Goal: Task Accomplishment & Management: Manage account settings

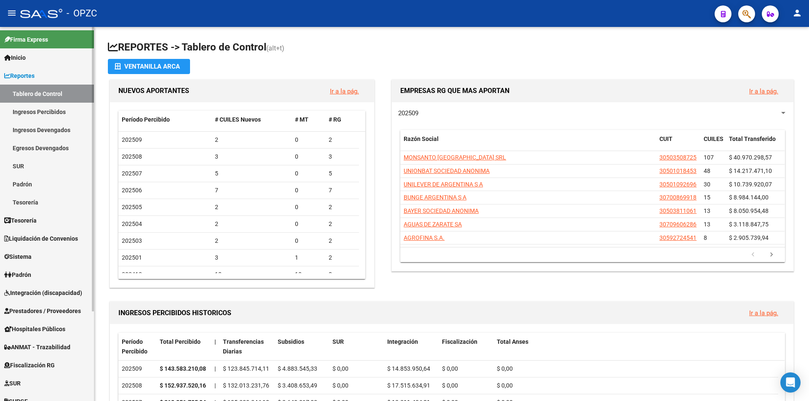
click at [49, 293] on span "Integración (discapacidad)" at bounding box center [43, 293] width 78 height 9
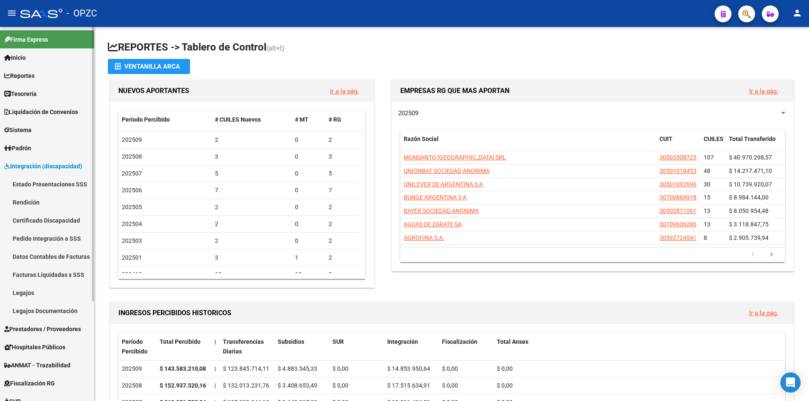
click at [52, 240] on link "Pedido Integración a SSS" at bounding box center [47, 239] width 94 height 18
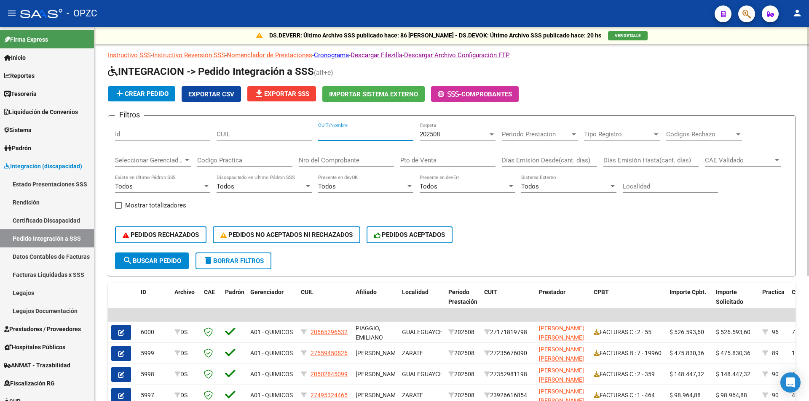
click at [355, 137] on input "CUIT/Nombre" at bounding box center [365, 135] width 95 height 8
type input "[PERSON_NAME]"
click at [165, 254] on button "search Buscar Pedido" at bounding box center [152, 261] width 74 height 17
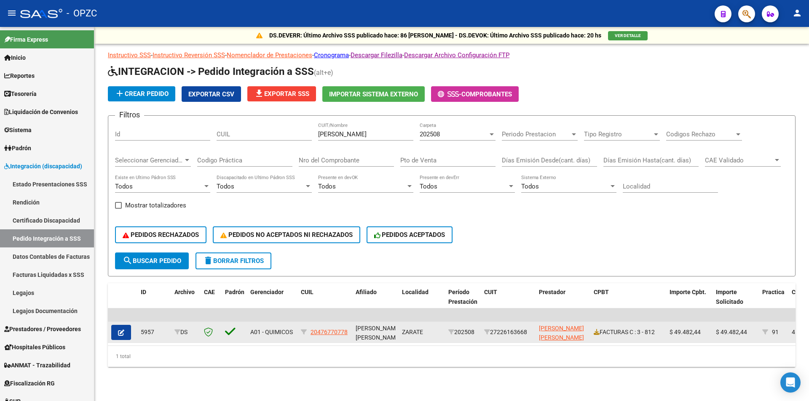
click at [125, 330] on button "button" at bounding box center [121, 332] width 20 height 15
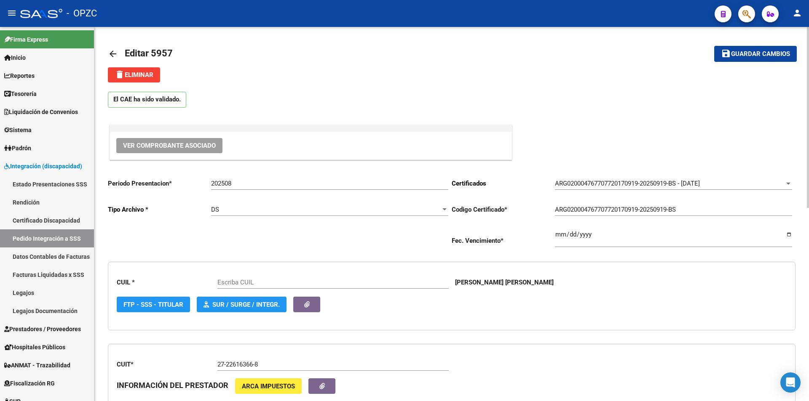
click at [180, 141] on button "Ver Comprobante Asociado" at bounding box center [169, 145] width 106 height 15
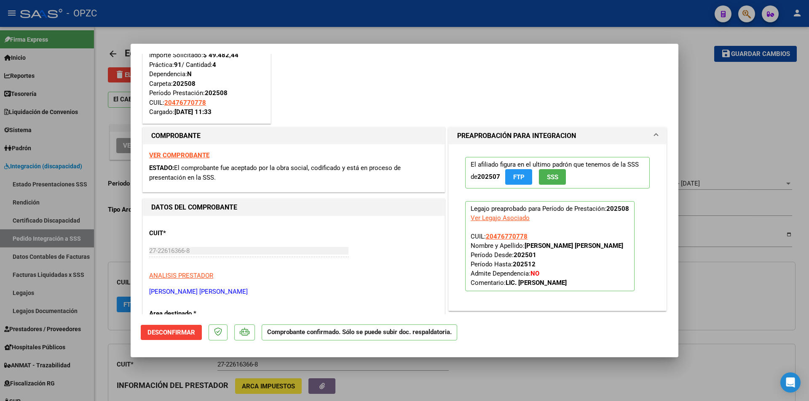
type input "20476770778"
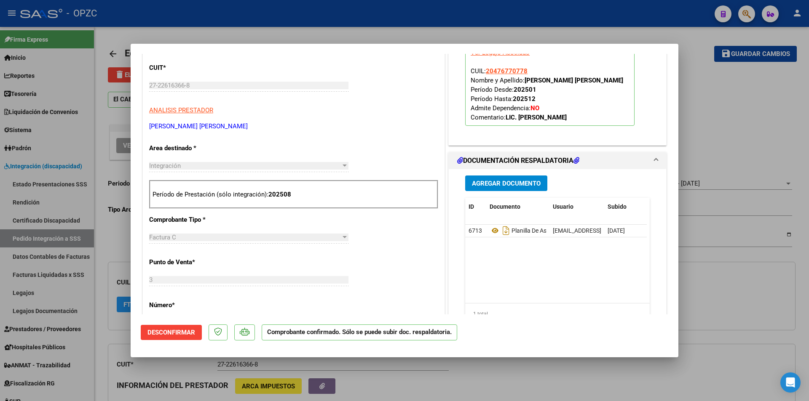
scroll to position [253, 0]
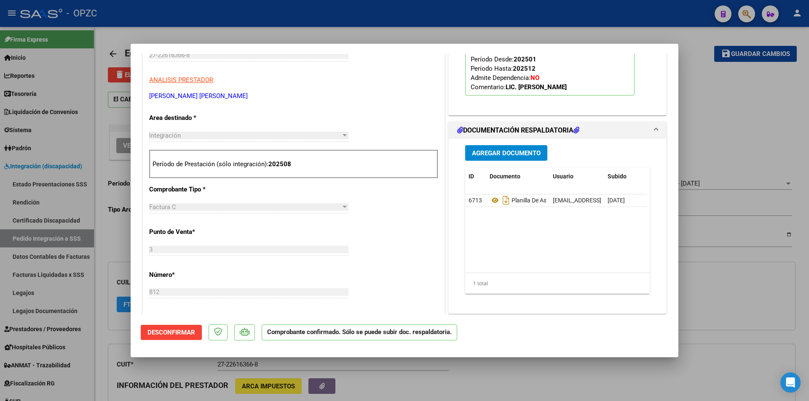
drag, startPoint x: 562, startPoint y: 201, endPoint x: 546, endPoint y: 214, distance: 20.1
click at [546, 214] on datatable-body "6713 Planilla De Asistencia [EMAIL_ADDRESS][DOMAIN_NAME] - [PERSON_NAME] [DATE]" at bounding box center [556, 234] width 182 height 78
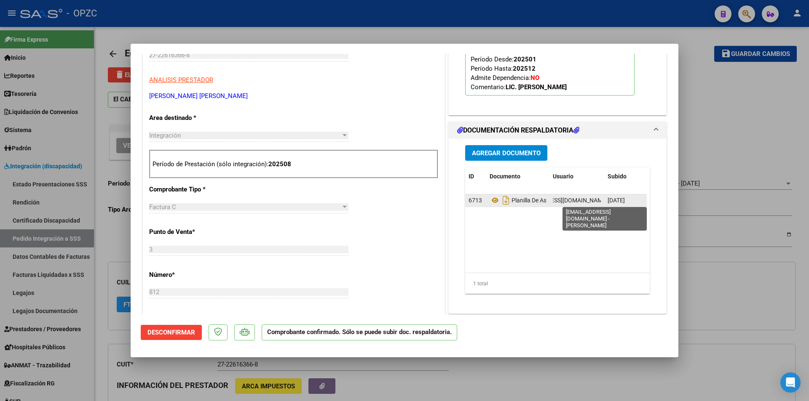
scroll to position [0, 63]
drag, startPoint x: 550, startPoint y: 201, endPoint x: 599, endPoint y: 201, distance: 48.9
click at [599, 201] on datatable-body-cell "[EMAIL_ADDRESS][DOMAIN_NAME] - [PERSON_NAME]" at bounding box center [576, 201] width 55 height 12
copy span "[EMAIL_ADDRESS][DOMAIN_NAME] - [PERSON_NAME]"
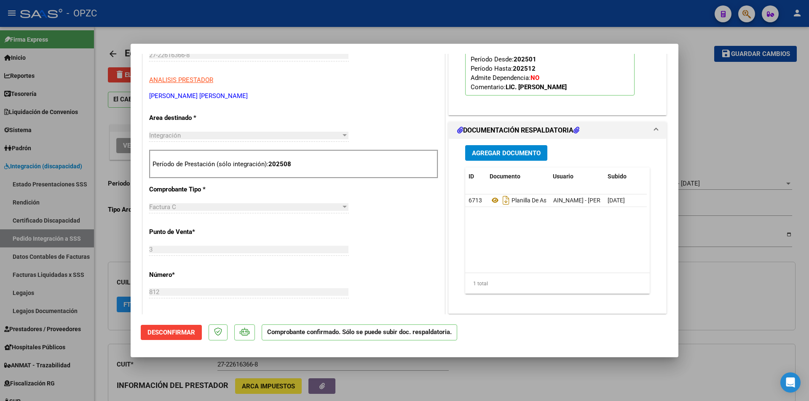
click at [708, 88] on div at bounding box center [404, 200] width 809 height 401
type input "$ 0,00"
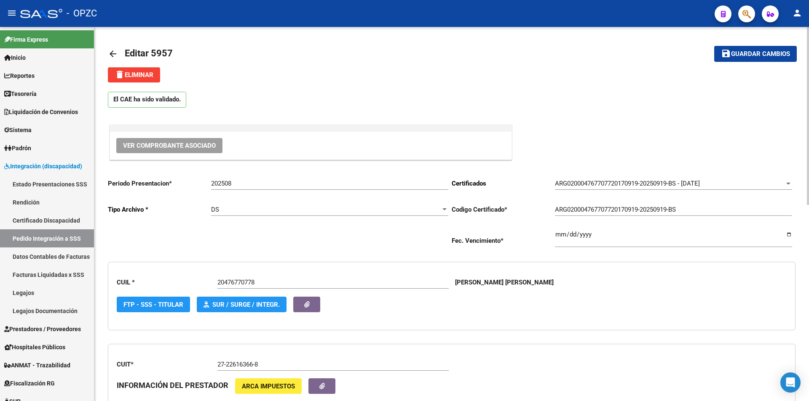
click at [115, 49] on mat-icon "arrow_back" at bounding box center [113, 54] width 10 height 10
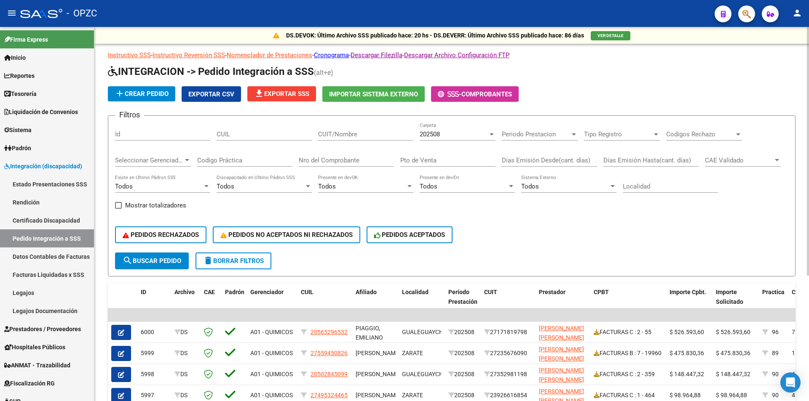
click at [338, 130] on div "CUIT/Nombre" at bounding box center [365, 132] width 95 height 18
type input "di nardo"
click at [151, 260] on span "search Buscar Pedido" at bounding box center [152, 261] width 59 height 8
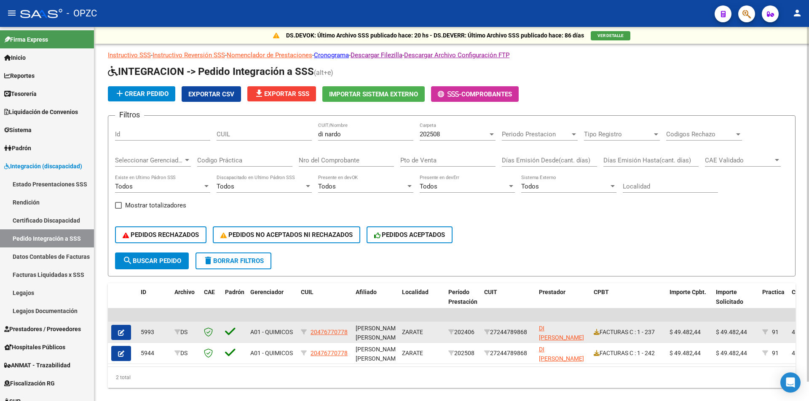
click at [124, 332] on icon "button" at bounding box center [121, 333] width 6 height 6
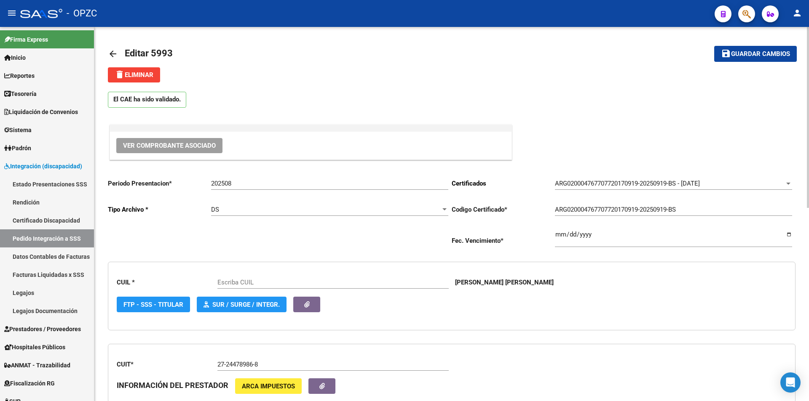
click at [179, 148] on span "Ver Comprobante Asociado" at bounding box center [169, 146] width 93 height 8
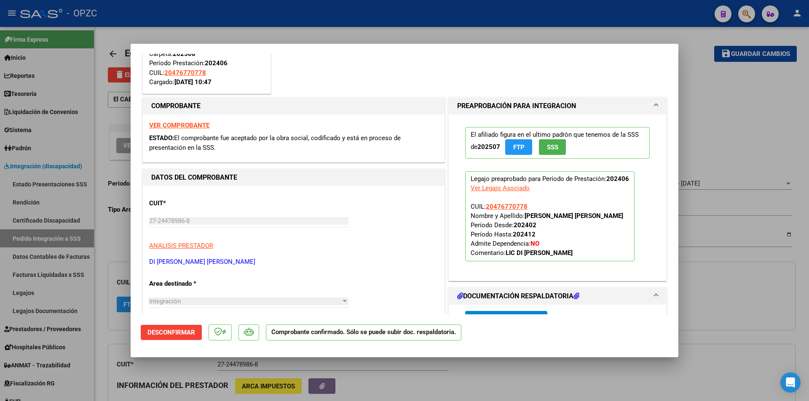
type input "20476770778"
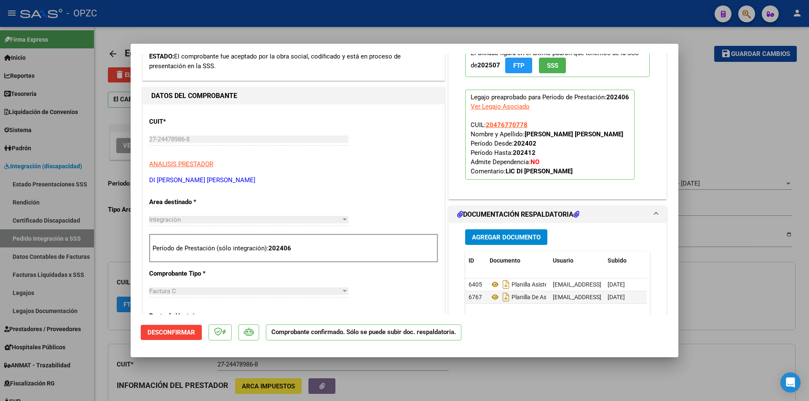
click at [694, 120] on div at bounding box center [404, 200] width 809 height 401
type input "$ 0,00"
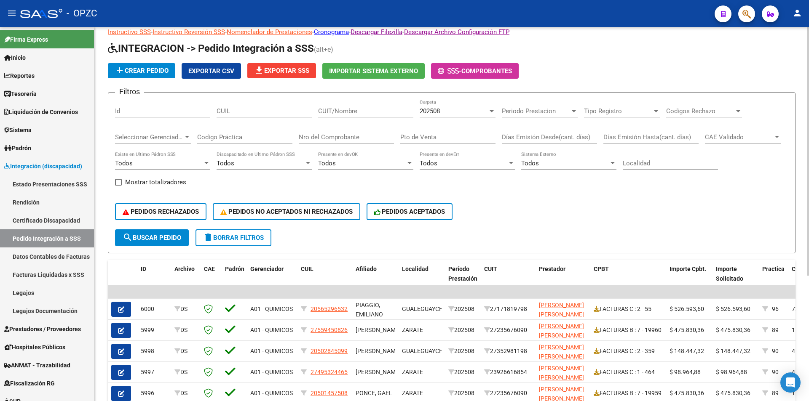
scroll to position [42, 0]
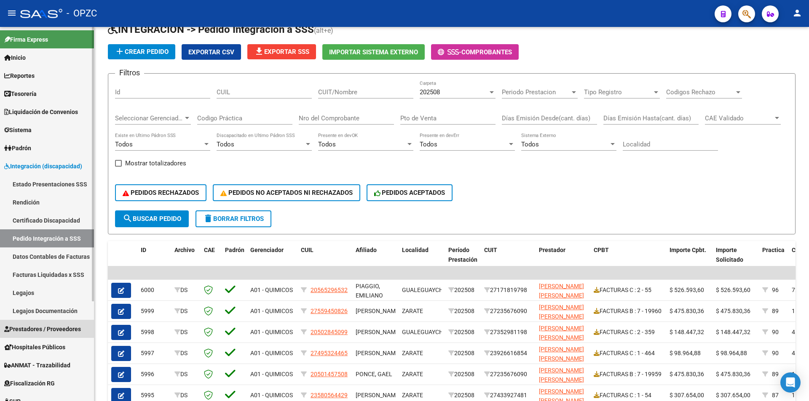
click at [52, 328] on span "Prestadores / Proveedores" at bounding box center [42, 329] width 77 height 9
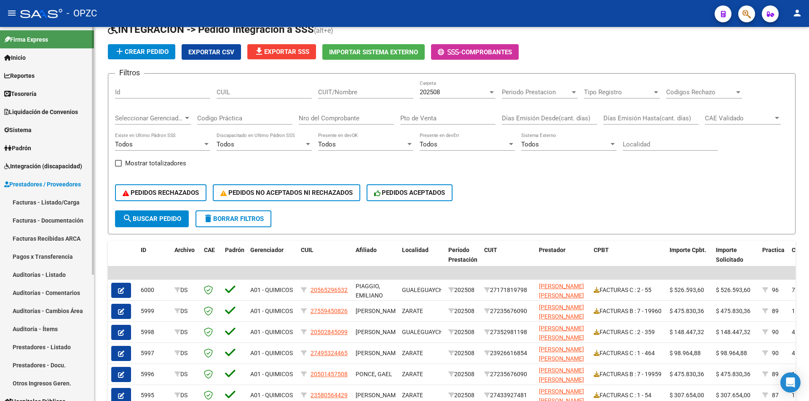
click at [53, 201] on link "Facturas - Listado/Carga" at bounding box center [47, 202] width 94 height 18
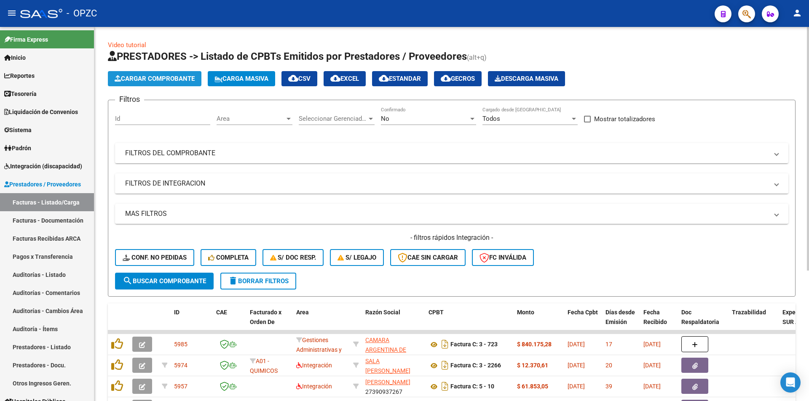
click at [161, 77] on span "Cargar Comprobante" at bounding box center [155, 79] width 80 height 8
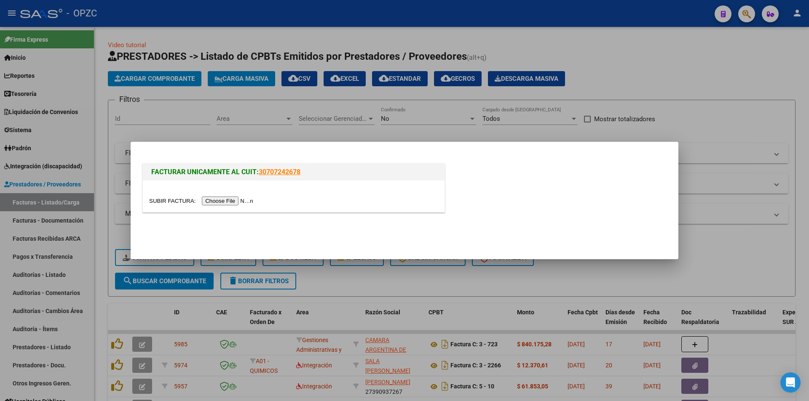
click at [239, 199] on input "file" at bounding box center [202, 201] width 107 height 9
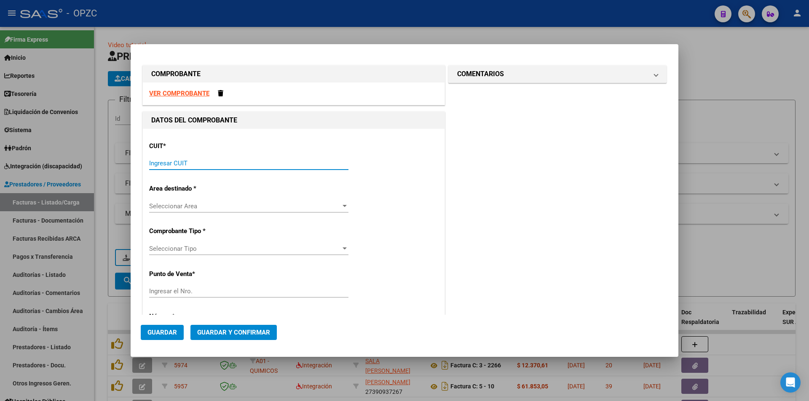
click at [297, 162] on input "Ingresar CUIT" at bounding box center [248, 164] width 199 height 8
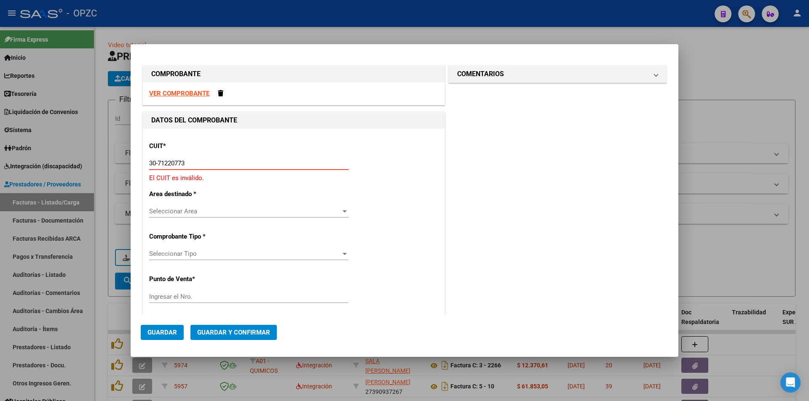
type input "30-71220773-2"
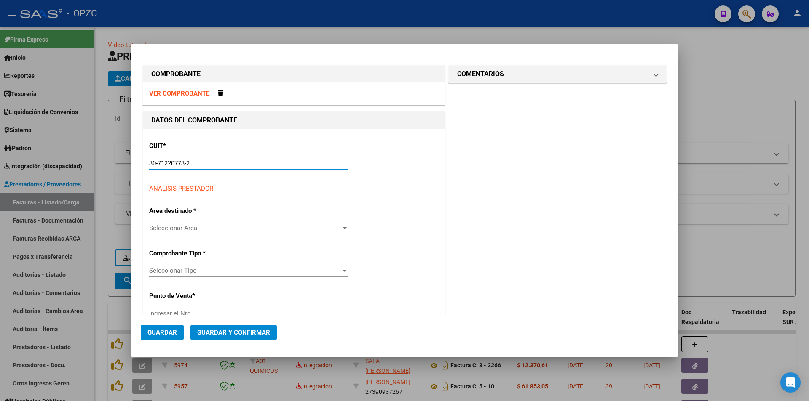
type input "3"
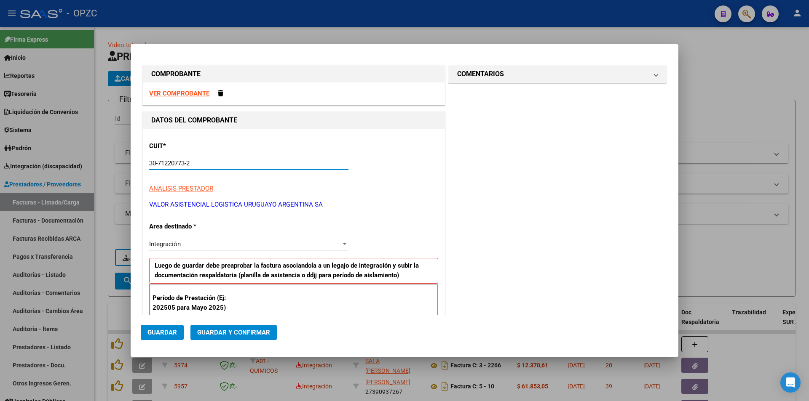
scroll to position [126, 0]
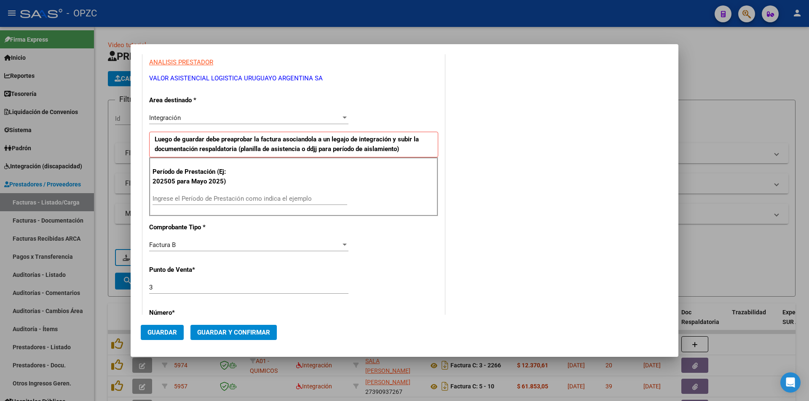
type input "30-71220773-2"
click at [217, 198] on input "Ingrese el Período de Prestación como indica el ejemplo" at bounding box center [250, 199] width 195 height 8
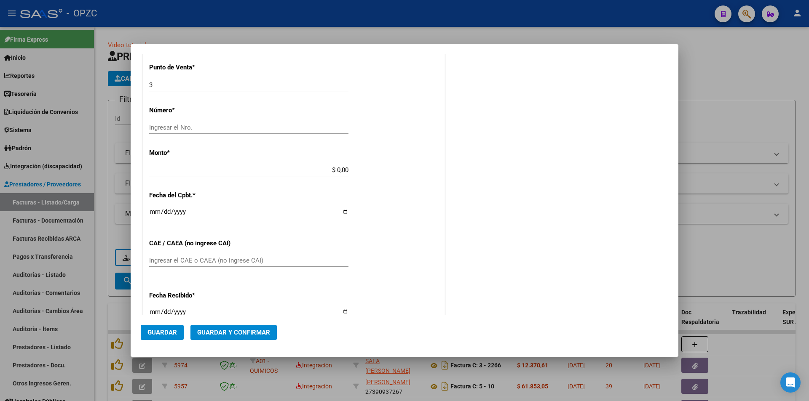
scroll to position [203, 0]
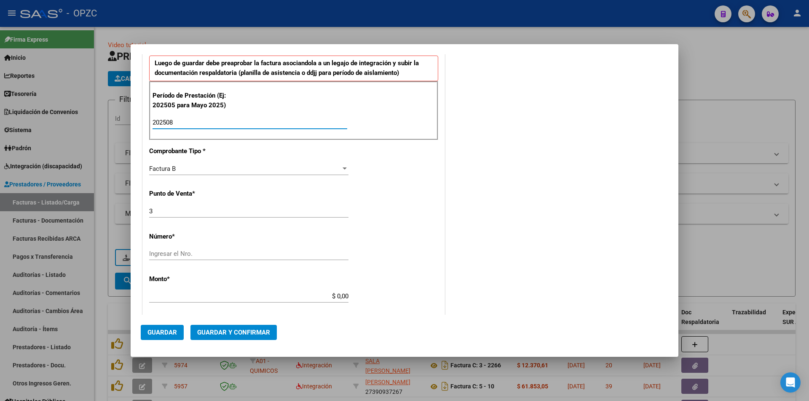
type input "202508"
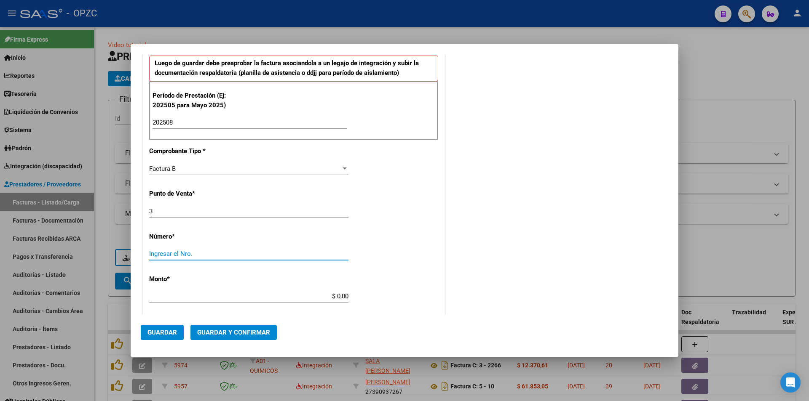
click at [179, 251] on input "Ingresar el Nro." at bounding box center [248, 254] width 199 height 8
type input "4739"
click at [484, 262] on div "COMENTARIOS Comentarios De la Obra Social: Comentarios de la Obra Social (no vi…" at bounding box center [558, 235] width 222 height 749
type input "$ 10.378.295,84"
type input "[DATE]"
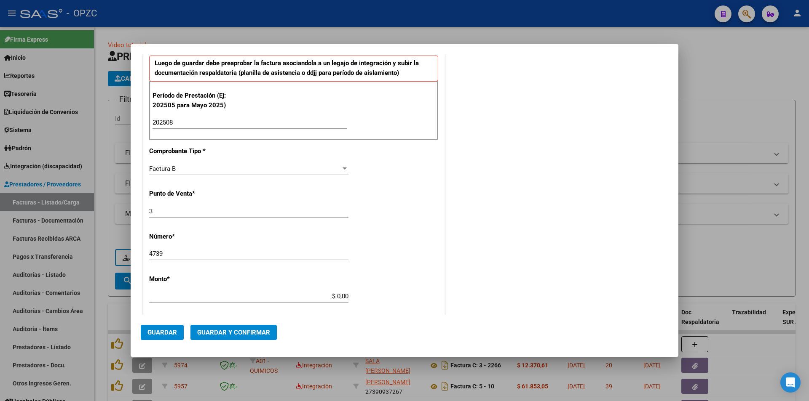
type input "75382487707864"
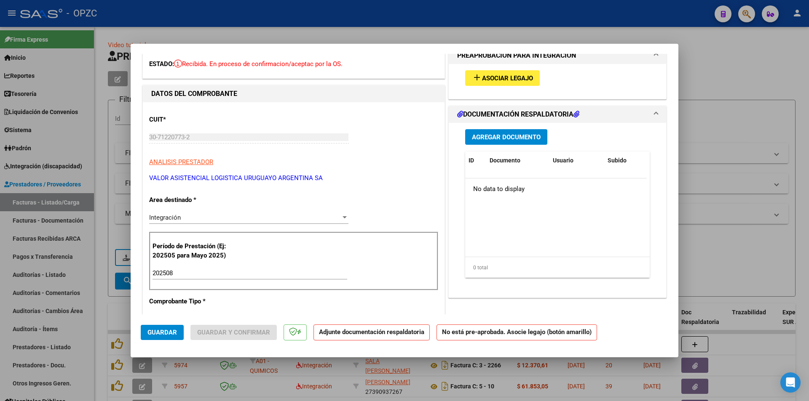
scroll to position [0, 0]
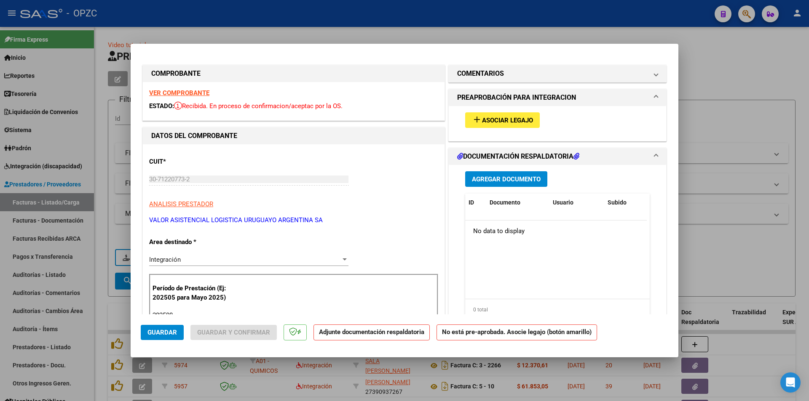
click at [492, 122] on span "Asociar Legajo" at bounding box center [507, 121] width 51 height 8
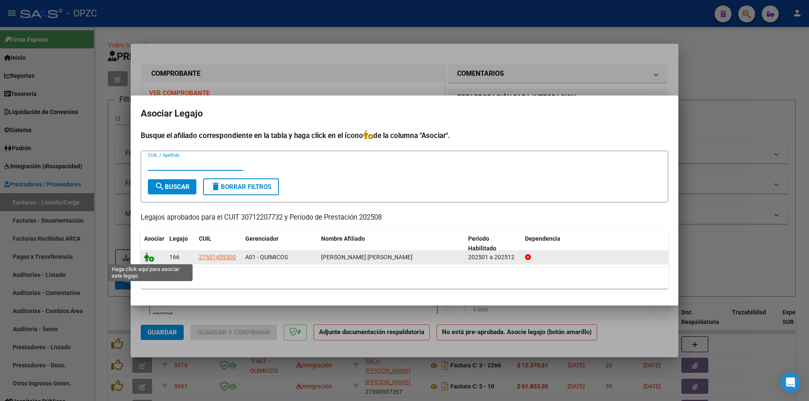
click at [152, 260] on icon at bounding box center [149, 257] width 10 height 9
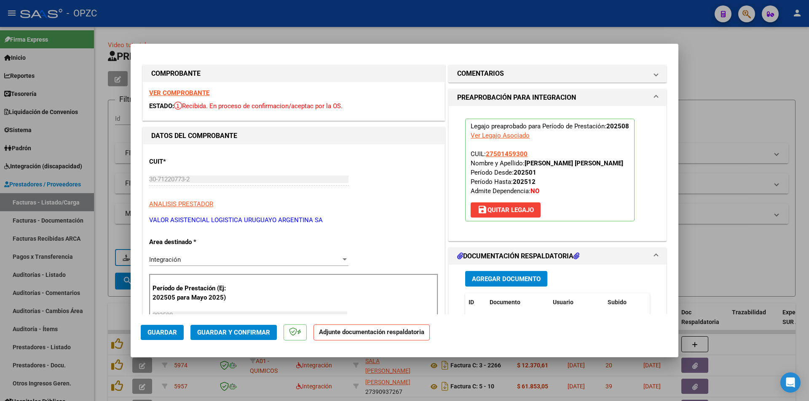
scroll to position [84, 0]
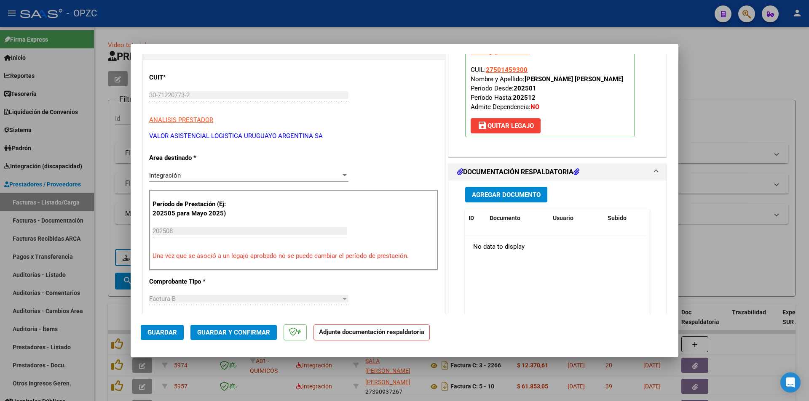
click at [495, 195] on span "Agregar Documento" at bounding box center [506, 195] width 69 height 8
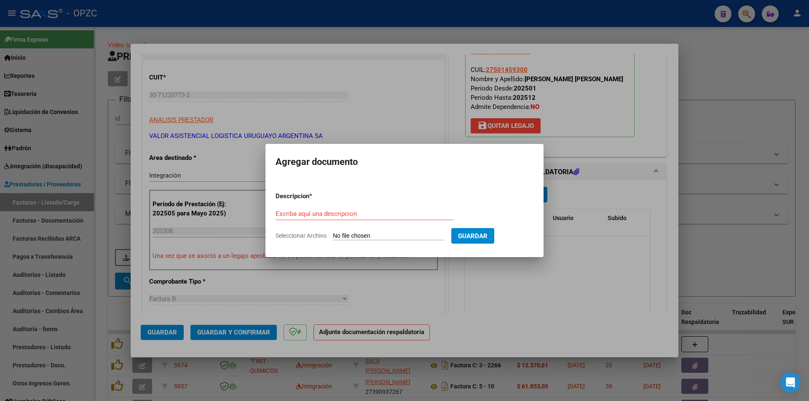
click at [403, 237] on input "Seleccionar Archivo" at bounding box center [389, 237] width 112 height 8
type input "C:\fakepath\DETALLE LIQUIDACION FC 4739.pdf"
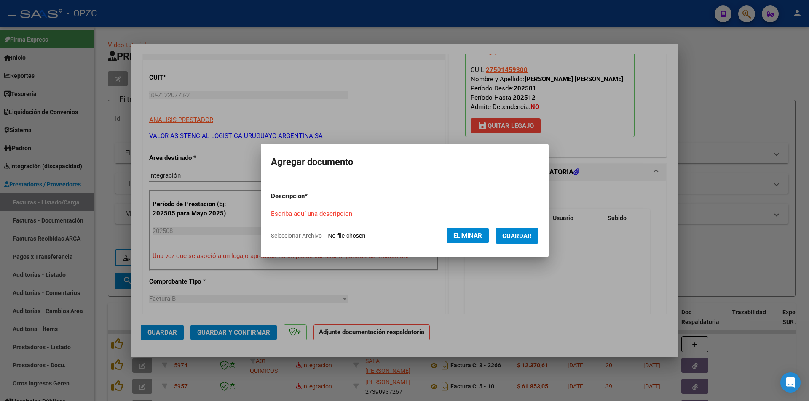
click at [314, 209] on div "Escriba aquí una descripcion" at bounding box center [363, 214] width 185 height 13
type input "Detalle liqudacion fc 4739"
click at [511, 233] on span "Guardar" at bounding box center [516, 237] width 29 height 8
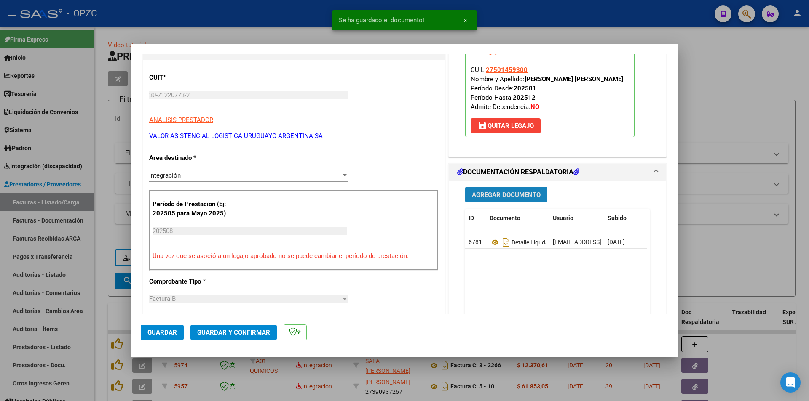
click at [501, 190] on button "Agregar Documento" at bounding box center [506, 195] width 82 height 16
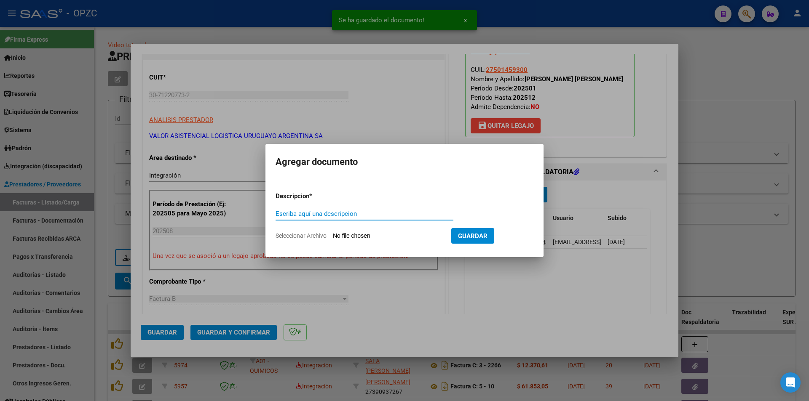
click at [421, 235] on input "Seleccionar Archivo" at bounding box center [389, 237] width 112 height 8
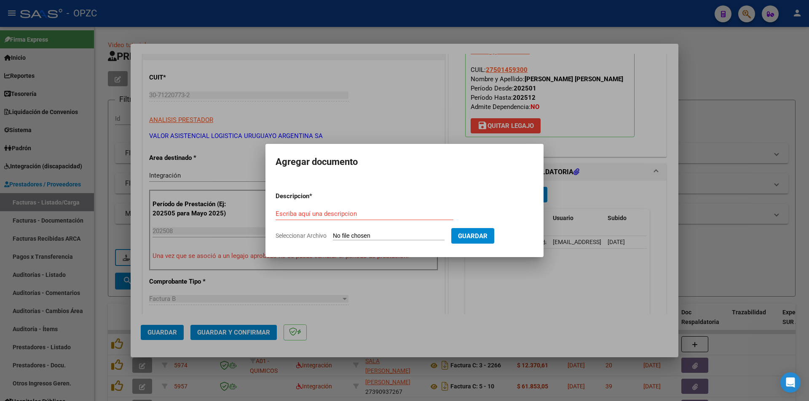
type input "C:\fakepath\Evolucion_Olmos Aymara_Agosto 2025-historia clinica.pdf"
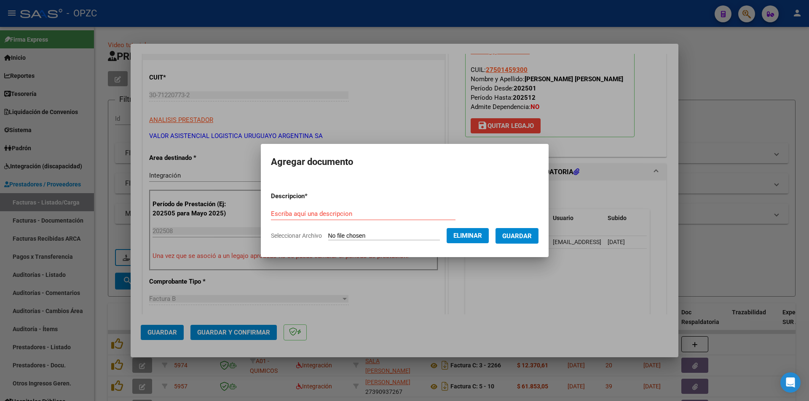
click at [318, 208] on div "Escriba aquí una descripcion" at bounding box center [363, 214] width 185 height 13
type input "Historia clinica 08-2025"
click at [523, 238] on span "Guardar" at bounding box center [516, 237] width 29 height 8
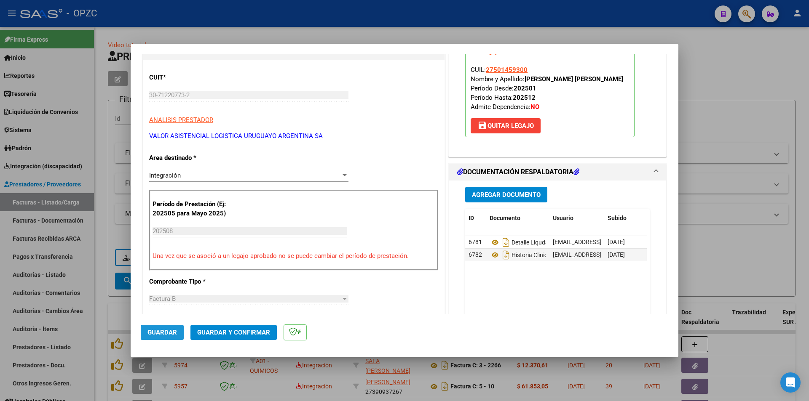
click at [167, 332] on span "Guardar" at bounding box center [161, 333] width 29 height 8
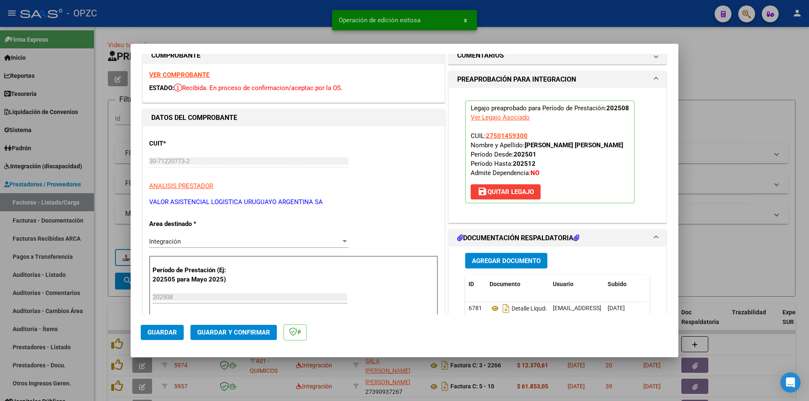
scroll to position [0, 0]
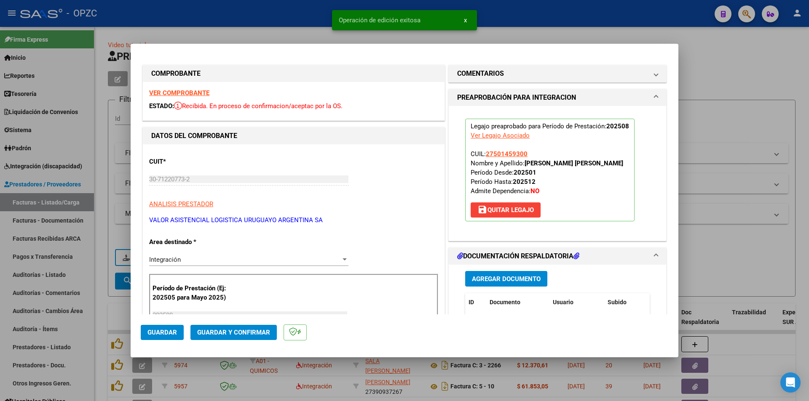
click at [708, 121] on div at bounding box center [404, 200] width 809 height 401
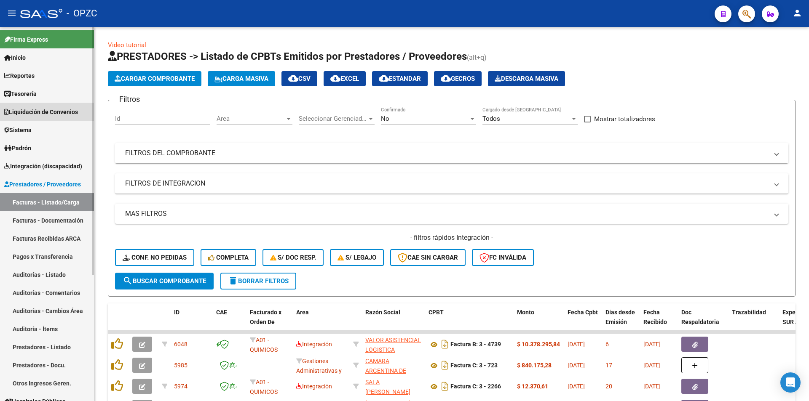
click at [55, 115] on span "Liquidación de Convenios" at bounding box center [41, 111] width 74 height 9
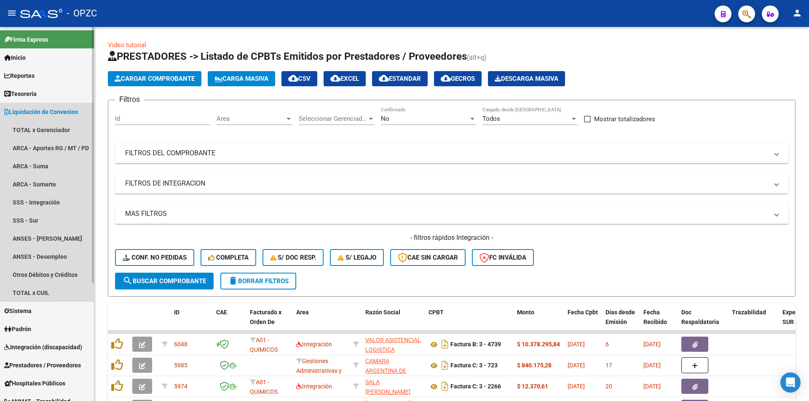
click at [55, 115] on span "Liquidación de Convenios" at bounding box center [41, 111] width 74 height 9
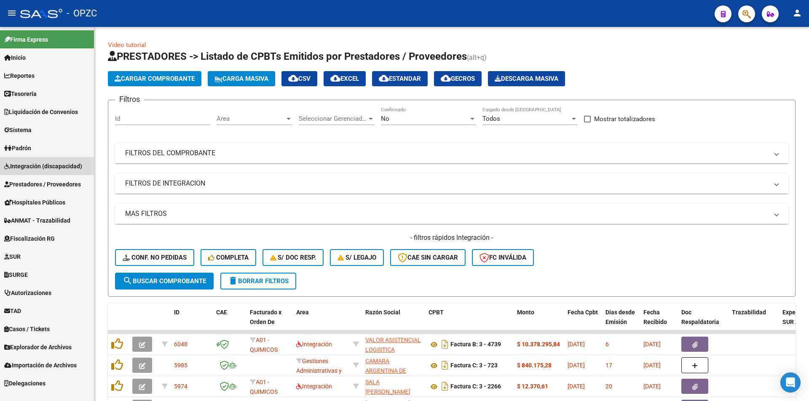
click at [43, 166] on span "Integración (discapacidad)" at bounding box center [43, 166] width 78 height 9
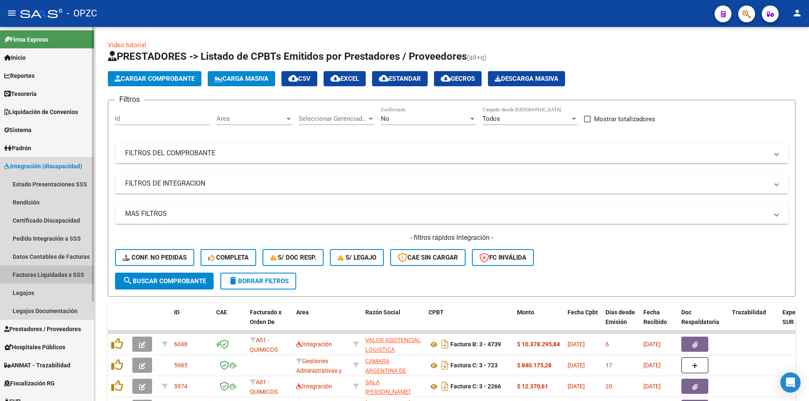
click at [57, 276] on link "Facturas Liquidadas x SSS" at bounding box center [47, 275] width 94 height 18
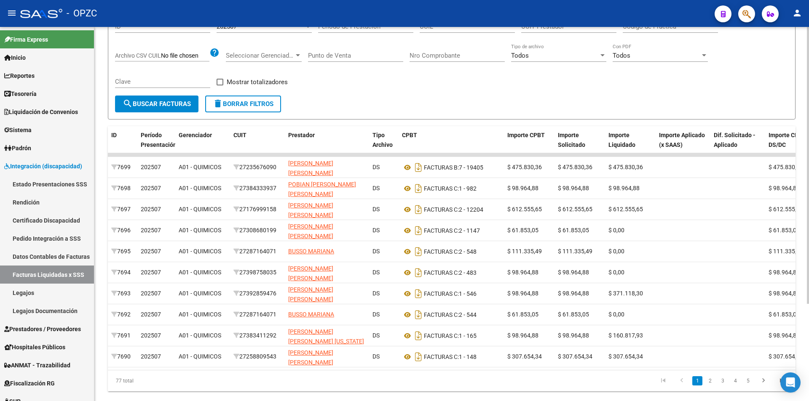
scroll to position [126, 0]
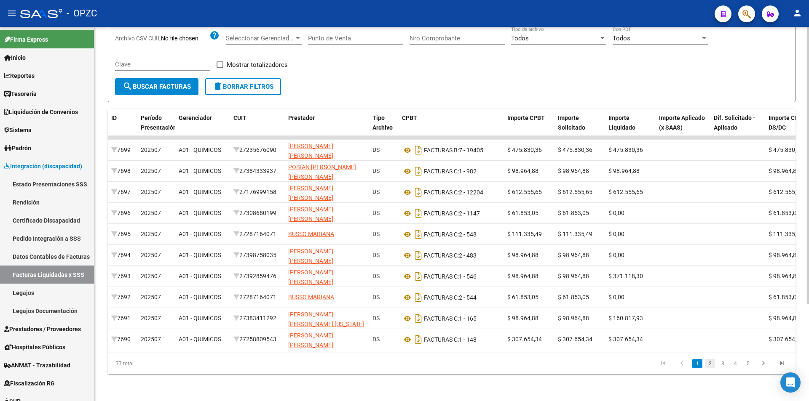
click at [707, 369] on link "2" at bounding box center [710, 363] width 10 height 9
click at [721, 369] on link "3" at bounding box center [722, 363] width 10 height 9
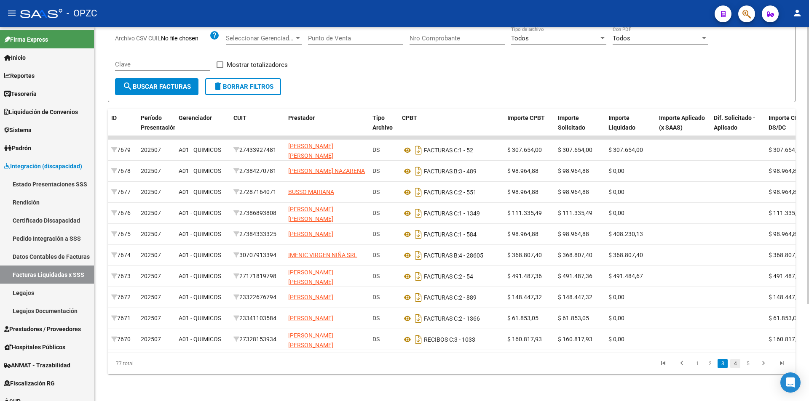
click at [736, 368] on link "4" at bounding box center [735, 363] width 10 height 9
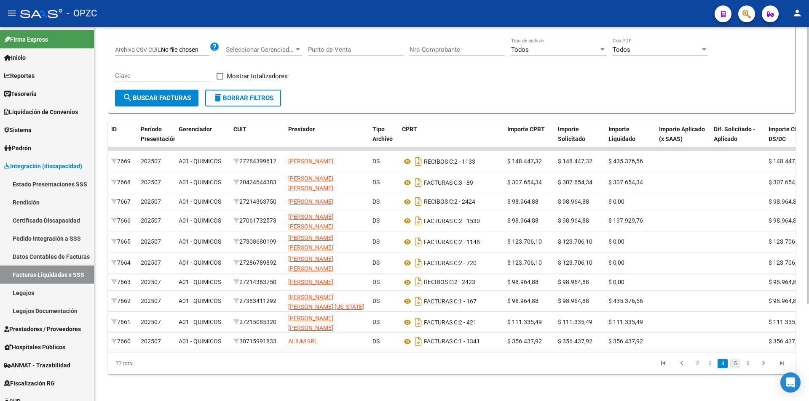
click at [737, 369] on link "5" at bounding box center [735, 363] width 10 height 9
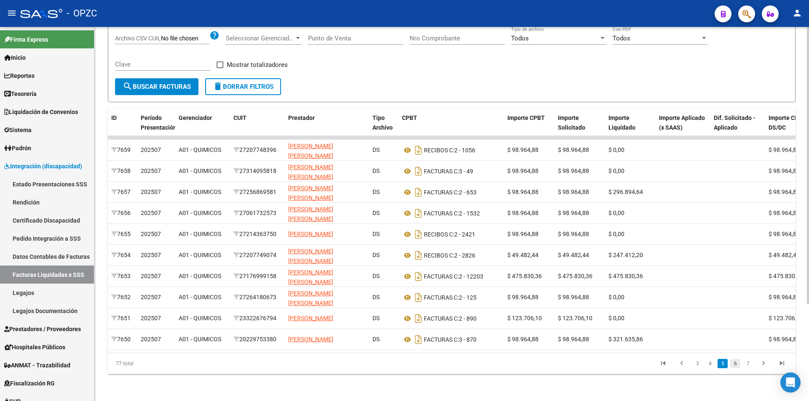
click at [737, 369] on link "6" at bounding box center [735, 363] width 10 height 9
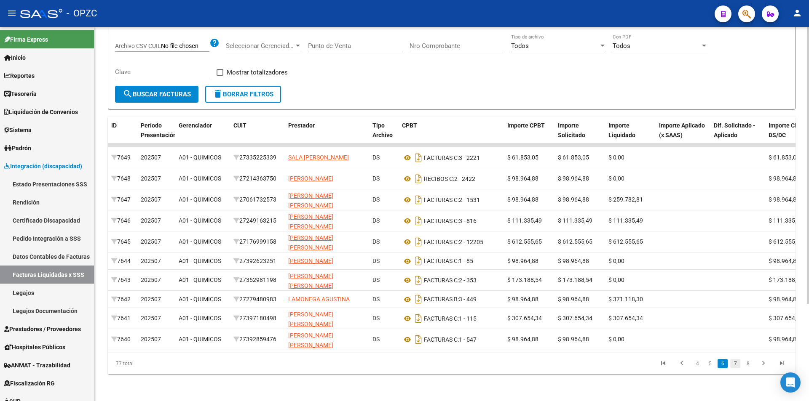
click at [737, 369] on link "7" at bounding box center [735, 363] width 10 height 9
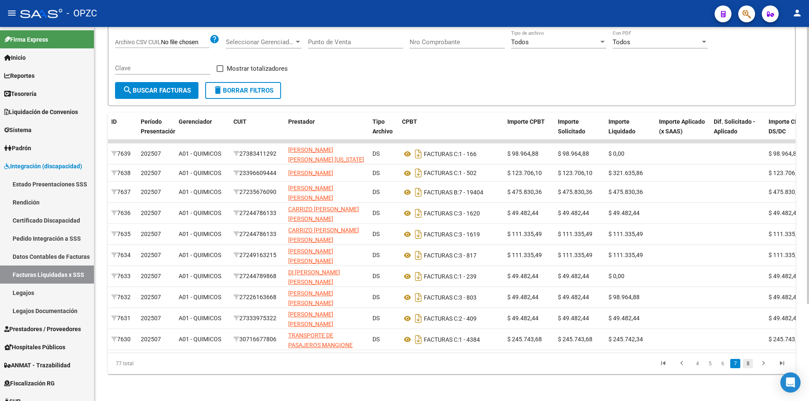
click at [749, 368] on link "8" at bounding box center [748, 363] width 10 height 9
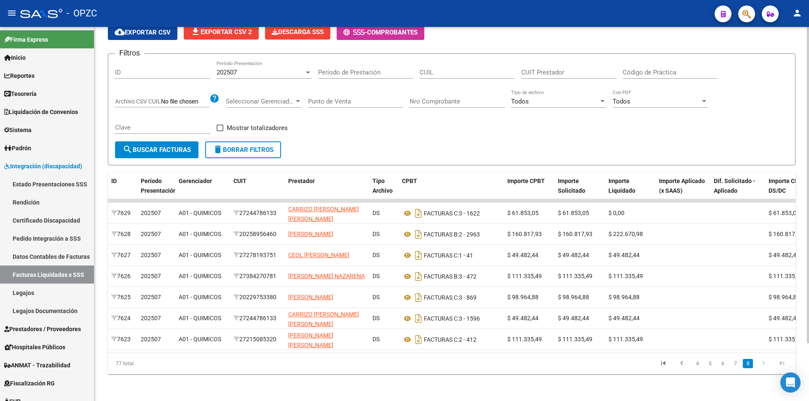
scroll to position [68, 0]
click at [664, 365] on icon "go to first page" at bounding box center [663, 365] width 11 height 10
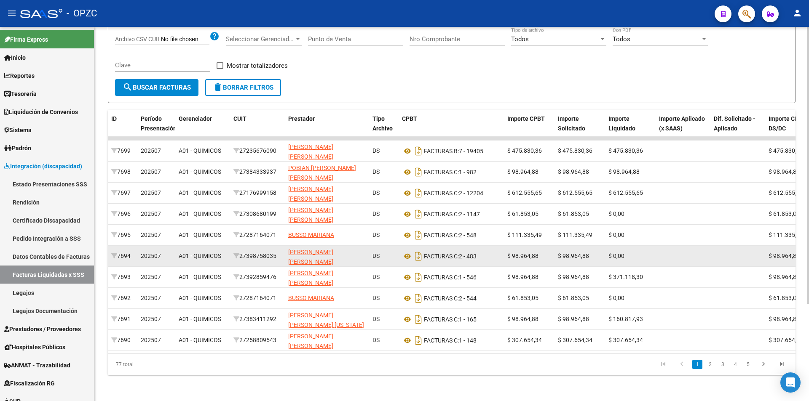
scroll to position [131, 0]
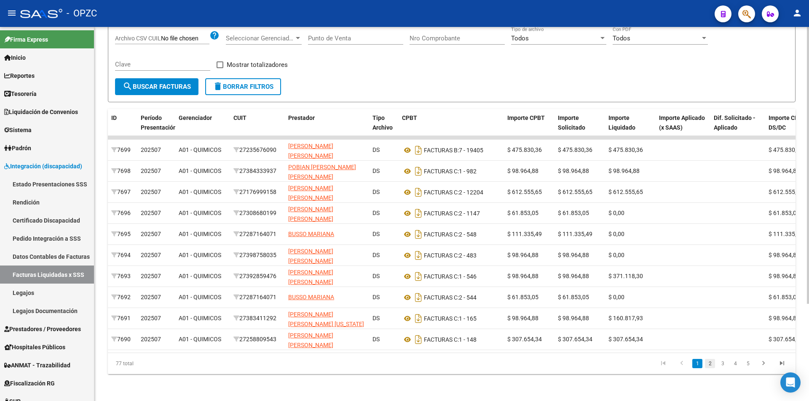
click at [712, 364] on link "2" at bounding box center [710, 363] width 10 height 9
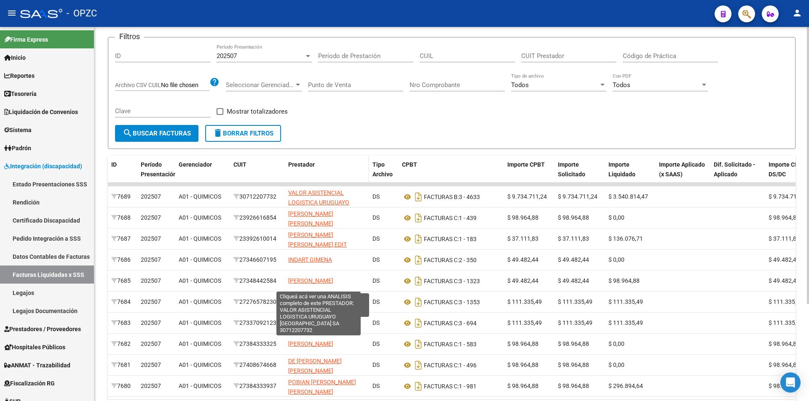
scroll to position [5, 0]
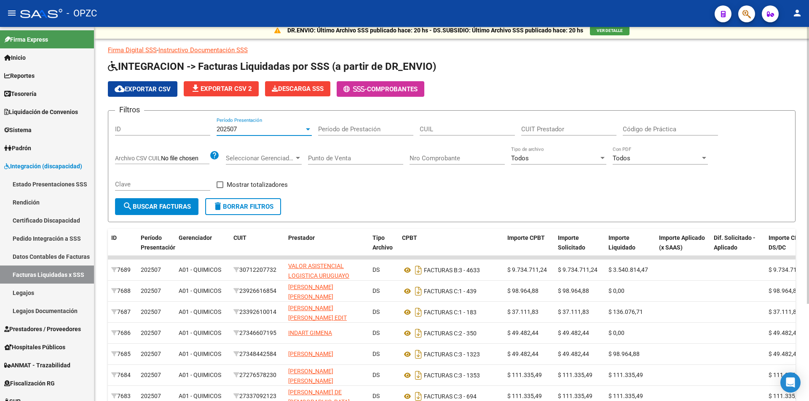
click at [307, 129] on div at bounding box center [308, 129] width 4 height 2
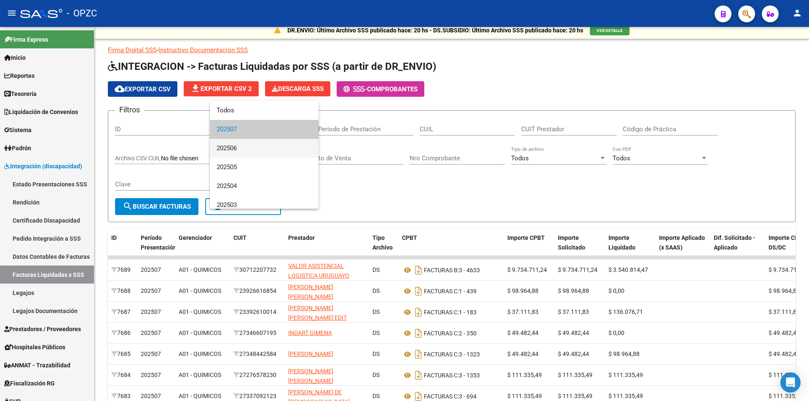
click at [295, 149] on span "202506" at bounding box center [264, 148] width 95 height 19
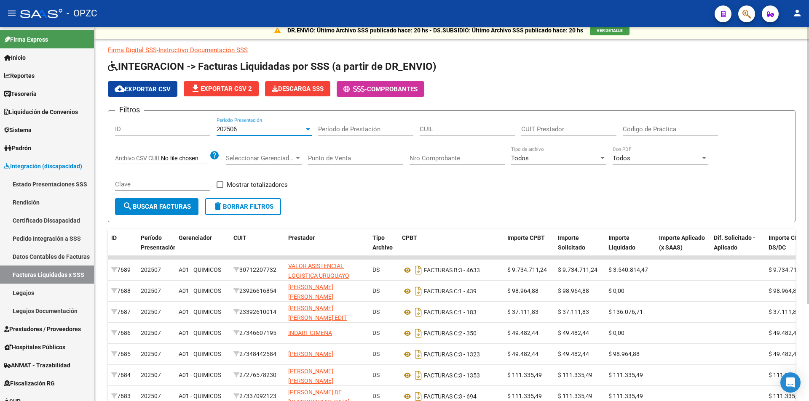
click at [304, 127] on div at bounding box center [308, 129] width 8 height 7
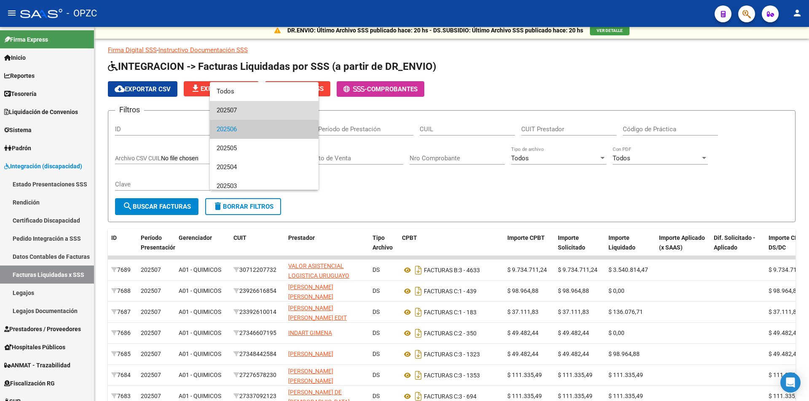
click at [296, 112] on span "202507" at bounding box center [264, 110] width 95 height 19
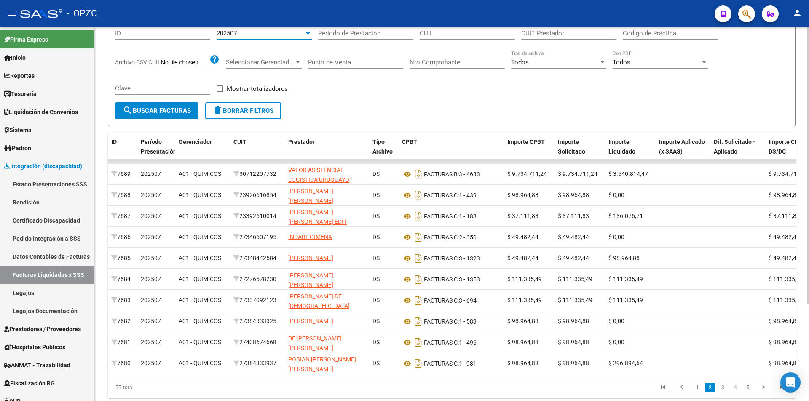
scroll to position [131, 0]
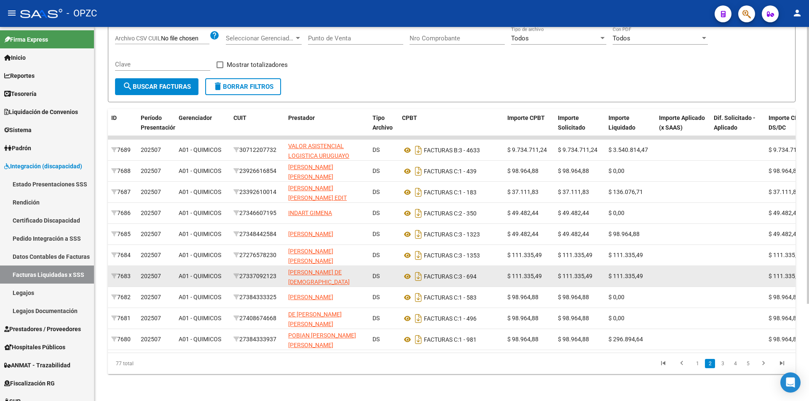
drag, startPoint x: 243, startPoint y: 270, endPoint x: 283, endPoint y: 270, distance: 39.6
click at [284, 270] on datatable-body-cell "27337092123" at bounding box center [257, 276] width 55 height 21
copy div "27337092123"
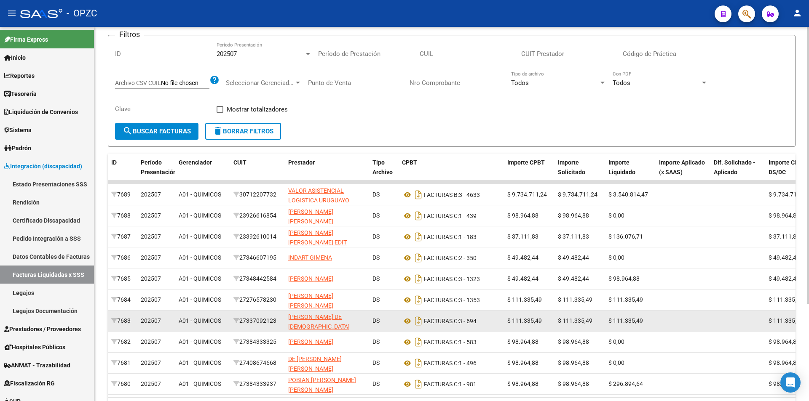
scroll to position [0, 0]
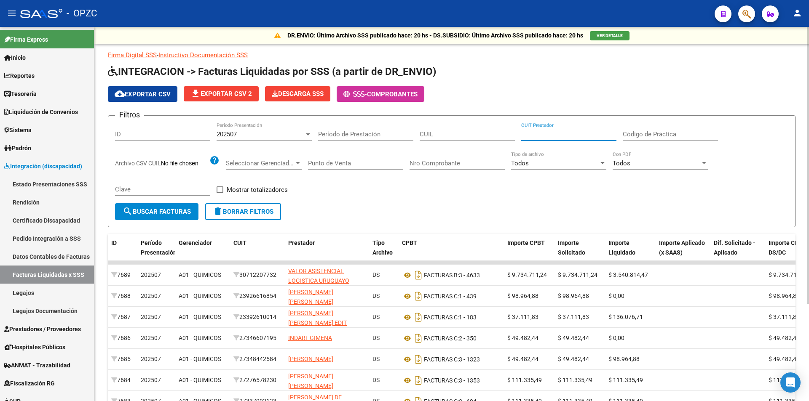
paste input "27-33709212-3"
type input "27-33709212-3"
click at [304, 129] on div "202507 Período Presentación" at bounding box center [264, 132] width 95 height 18
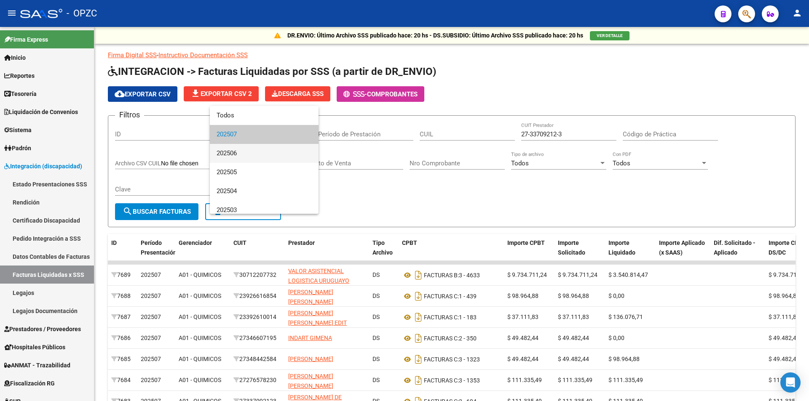
click at [290, 153] on span "202506" at bounding box center [264, 153] width 95 height 19
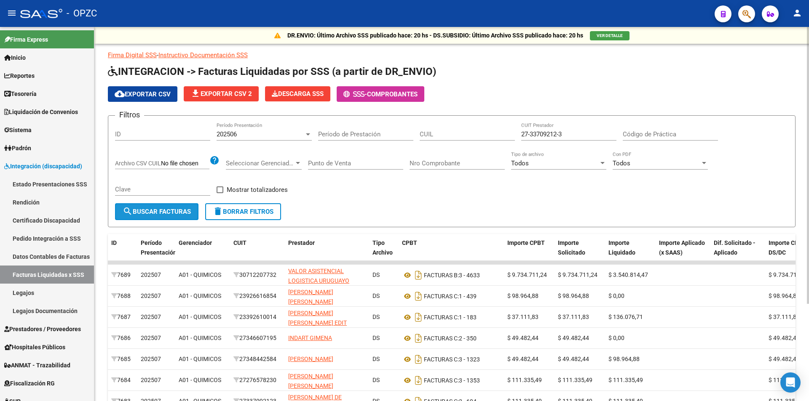
click at [183, 212] on span "search Buscar Facturas" at bounding box center [157, 212] width 68 height 8
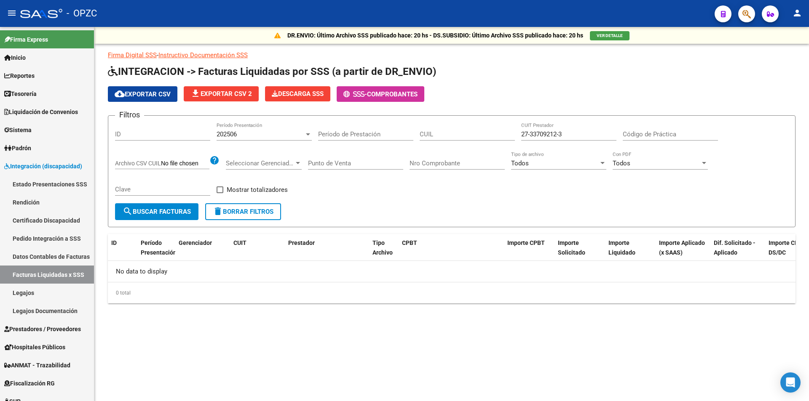
click at [308, 136] on div at bounding box center [308, 134] width 8 height 7
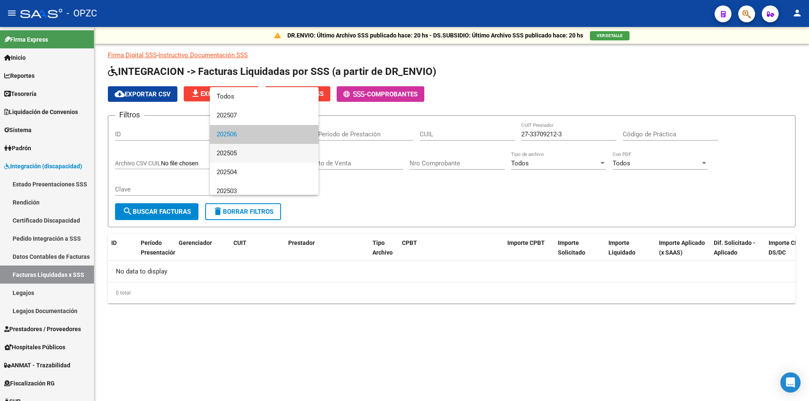
click at [292, 151] on span "202505" at bounding box center [264, 153] width 95 height 19
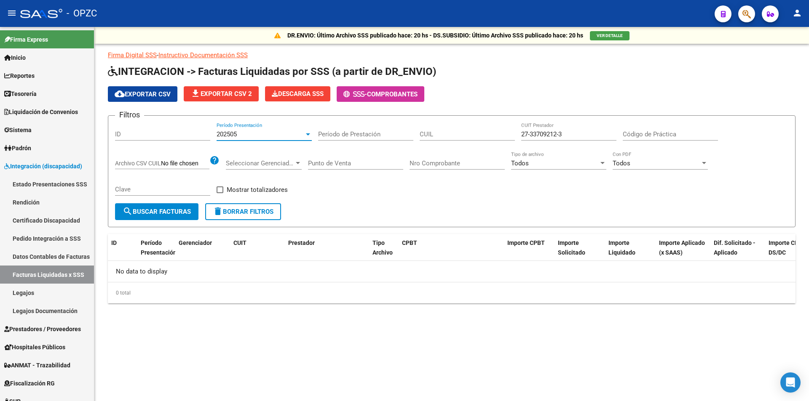
click at [182, 210] on span "search Buscar Facturas" at bounding box center [157, 212] width 68 height 8
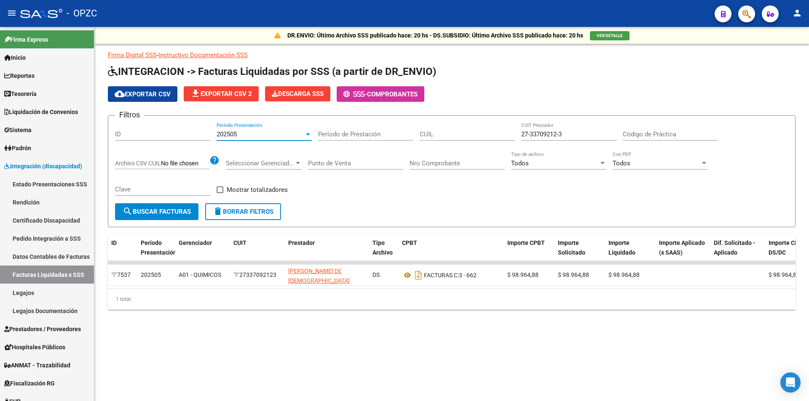
click at [303, 133] on div "202505" at bounding box center [261, 135] width 88 height 8
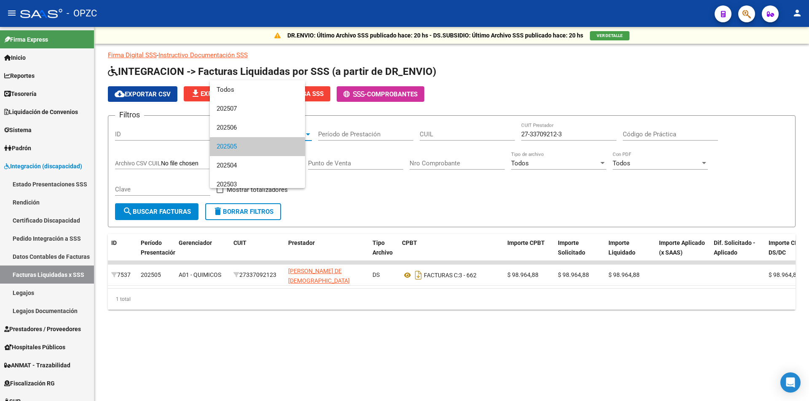
scroll to position [13, 0]
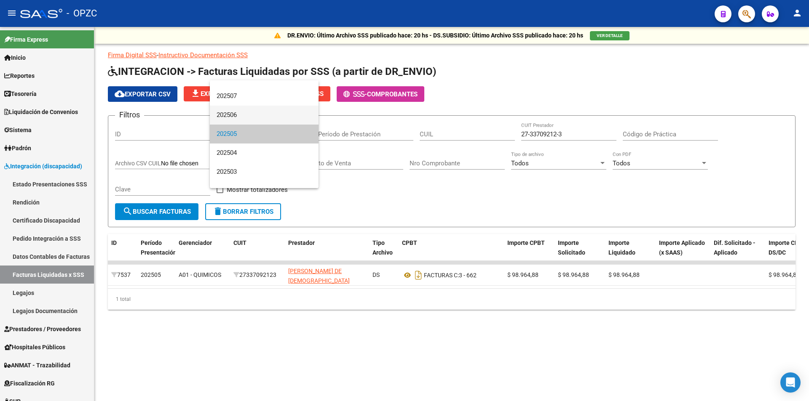
click at [291, 119] on span "202506" at bounding box center [264, 115] width 95 height 19
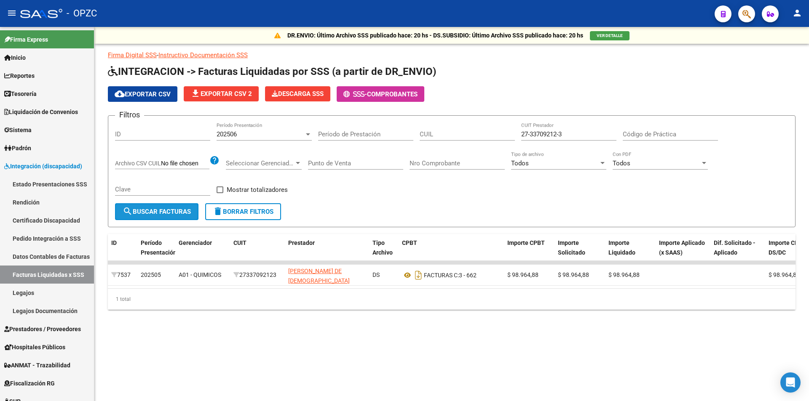
click at [166, 214] on span "search Buscar Facturas" at bounding box center [157, 212] width 68 height 8
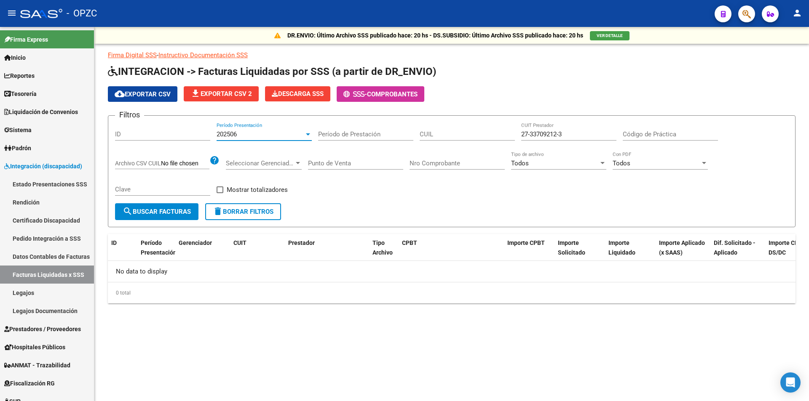
click at [305, 133] on div at bounding box center [308, 134] width 8 height 7
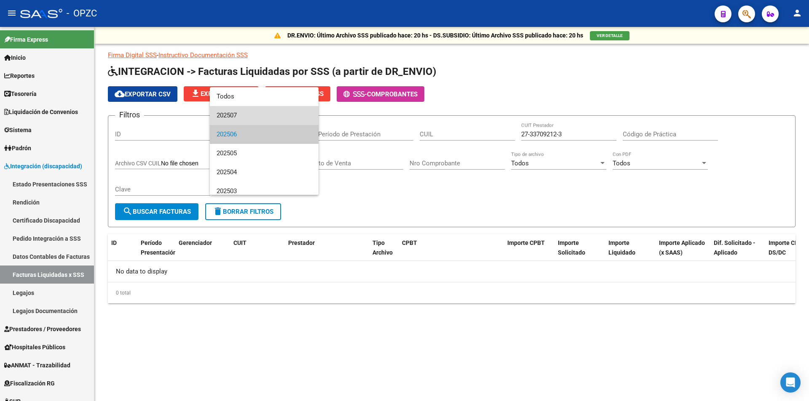
click at [297, 120] on span "202507" at bounding box center [264, 115] width 95 height 19
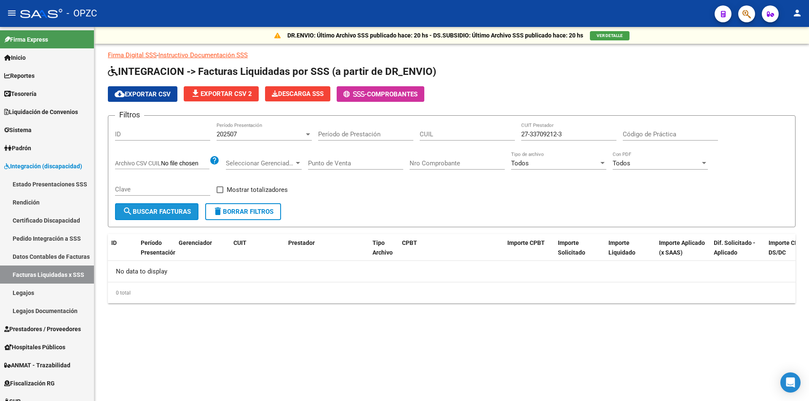
click at [181, 210] on span "search Buscar Facturas" at bounding box center [157, 212] width 68 height 8
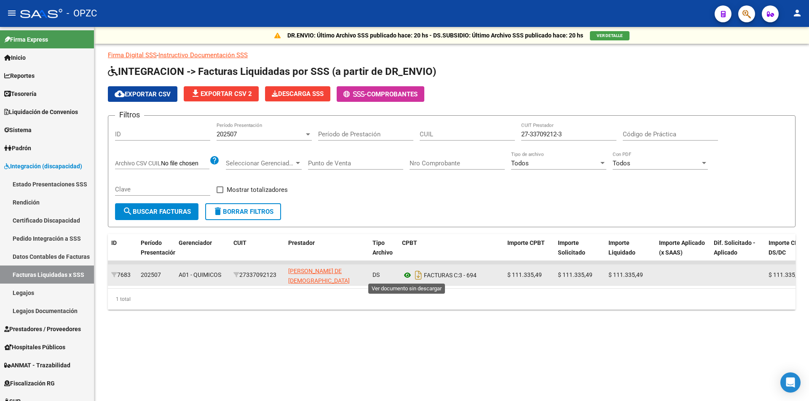
click at [410, 275] on icon at bounding box center [407, 275] width 11 height 10
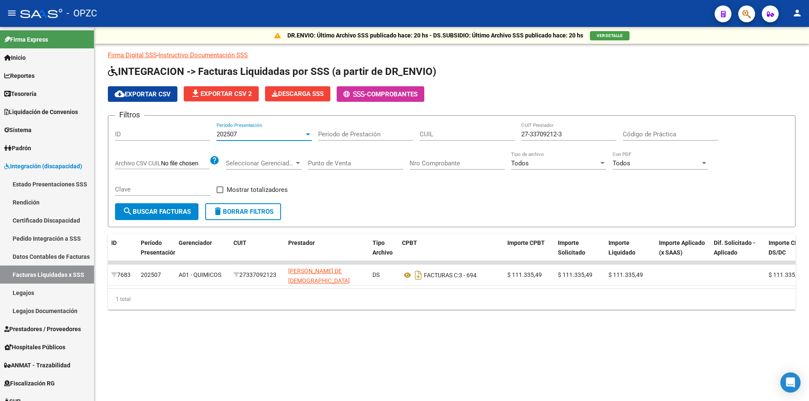
click at [308, 134] on div at bounding box center [308, 135] width 4 height 2
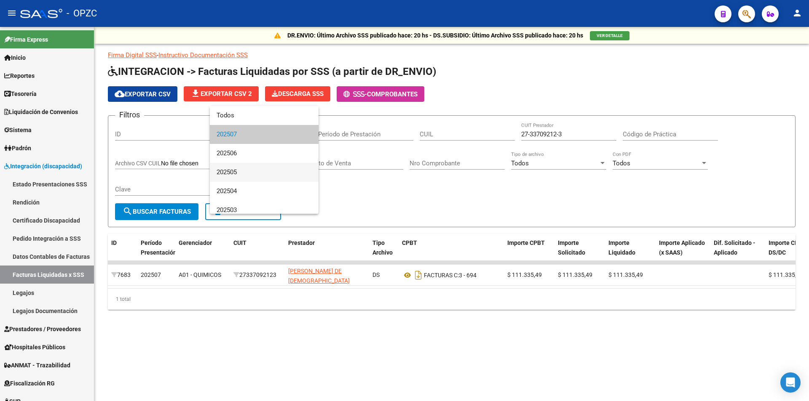
click at [287, 168] on span "202505" at bounding box center [264, 172] width 95 height 19
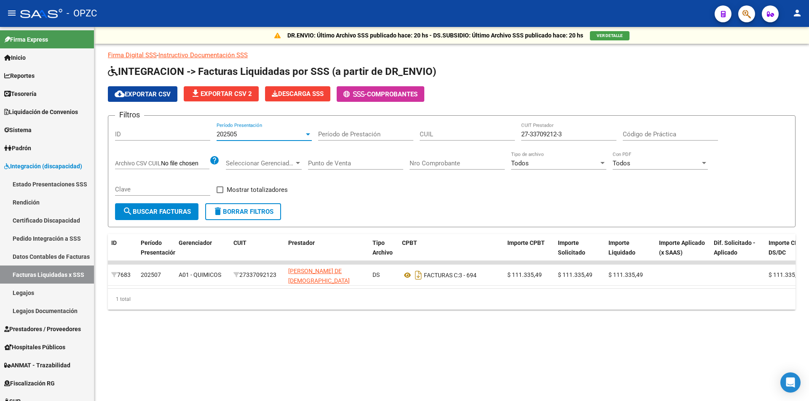
click at [172, 211] on span "search Buscar Facturas" at bounding box center [157, 212] width 68 height 8
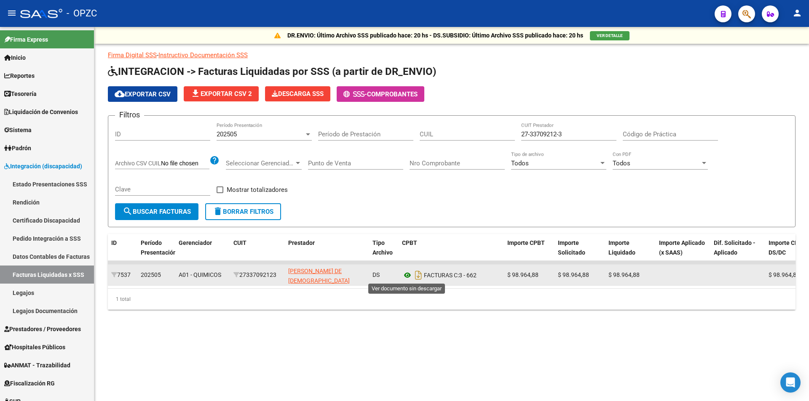
click at [404, 274] on icon at bounding box center [407, 275] width 11 height 10
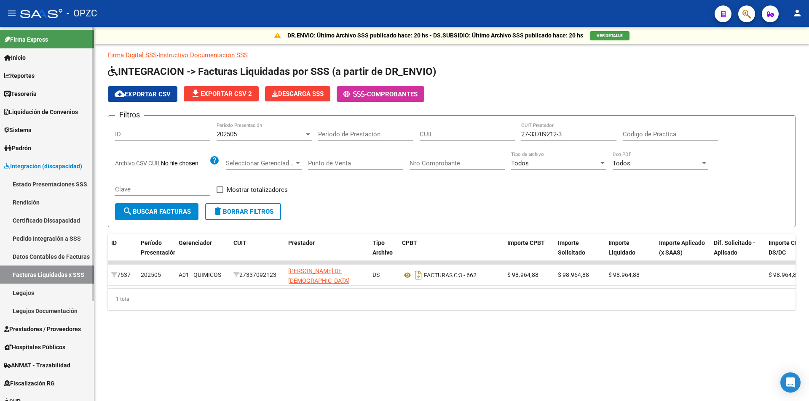
click at [53, 235] on link "Pedido Integración a SSS" at bounding box center [47, 239] width 94 height 18
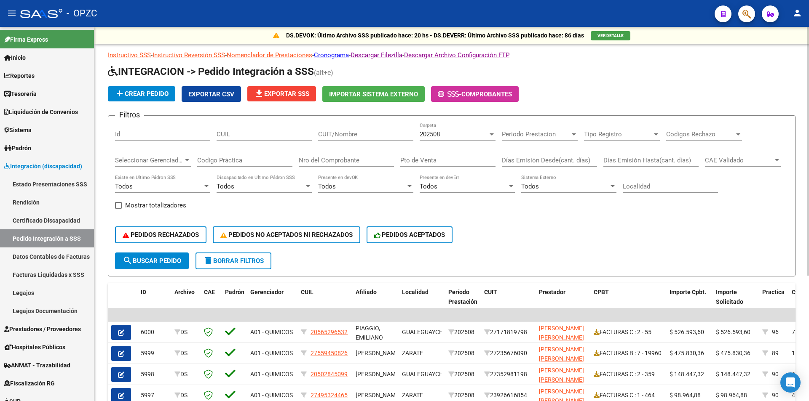
click at [377, 136] on input "CUIT/Nombre" at bounding box center [365, 135] width 95 height 8
type input "capriglione"
click at [166, 262] on span "search Buscar Pedido" at bounding box center [152, 261] width 59 height 8
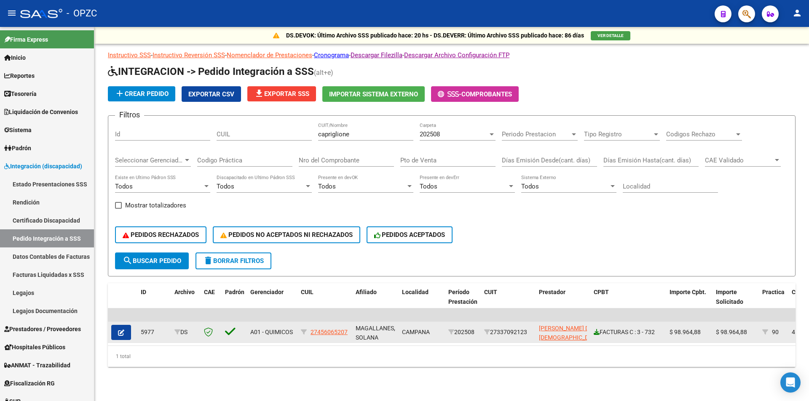
click at [596, 334] on icon at bounding box center [597, 332] width 6 height 6
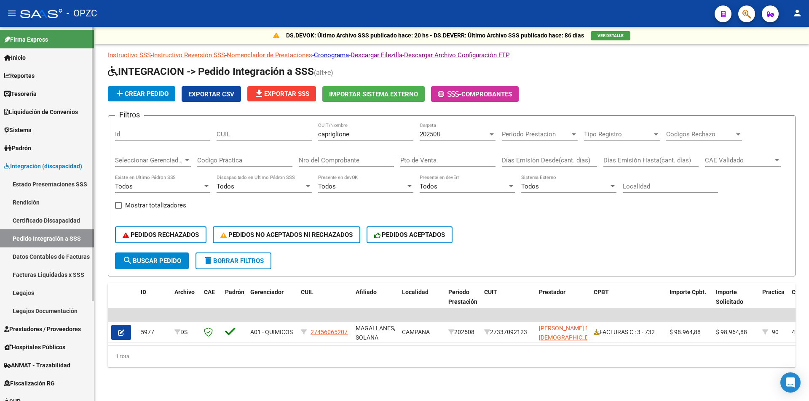
click at [55, 327] on span "Prestadores / Proveedores" at bounding box center [42, 329] width 77 height 9
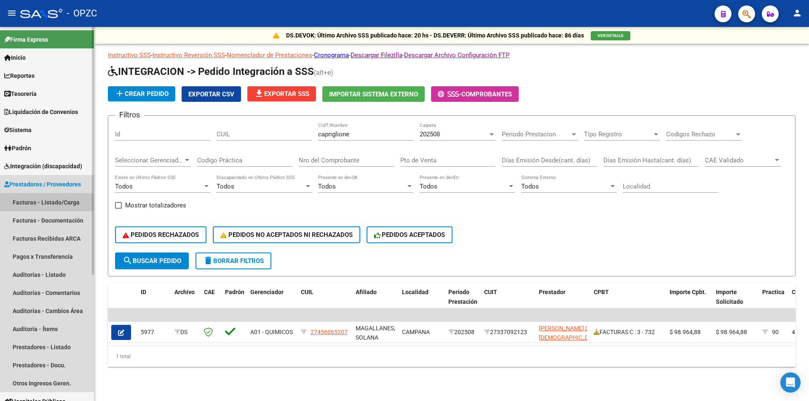
click at [62, 203] on link "Facturas - Listado/Carga" at bounding box center [47, 202] width 94 height 18
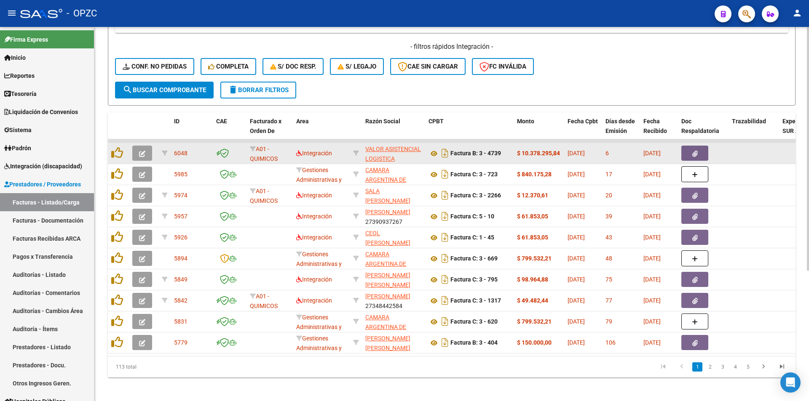
scroll to position [201, 0]
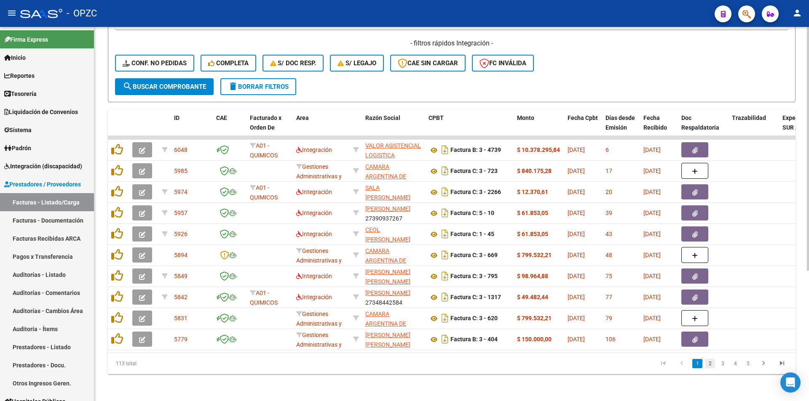
click at [710, 364] on link "2" at bounding box center [710, 363] width 10 height 9
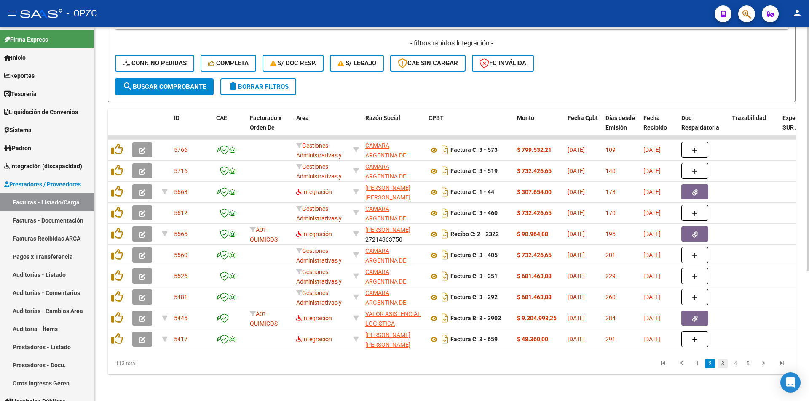
click at [724, 364] on link "3" at bounding box center [722, 363] width 10 height 9
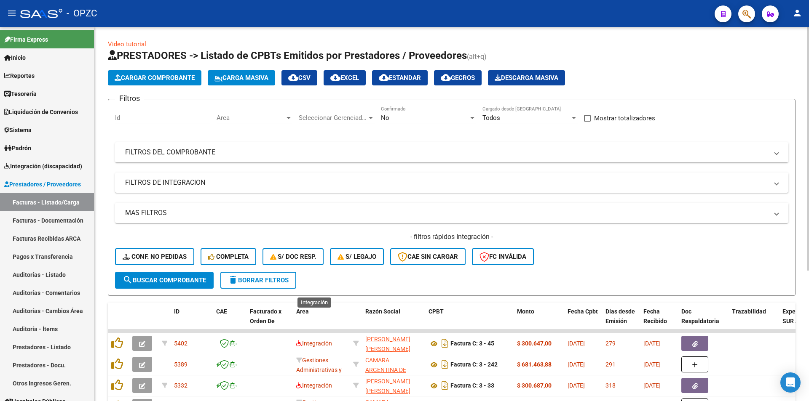
scroll to position [0, 0]
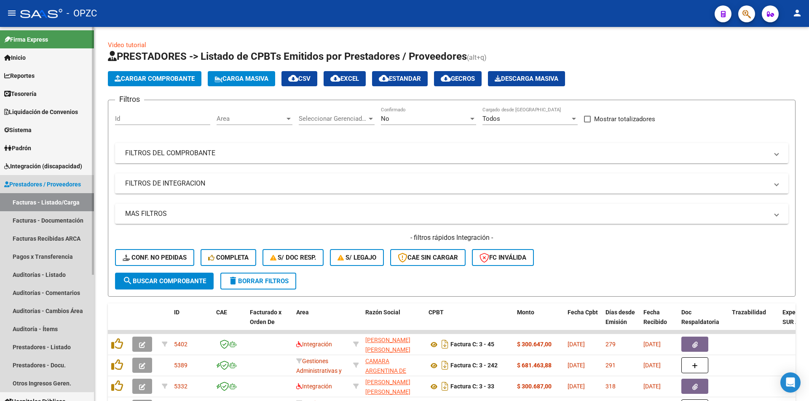
click at [26, 181] on span "Prestadores / Proveedores" at bounding box center [42, 184] width 77 height 9
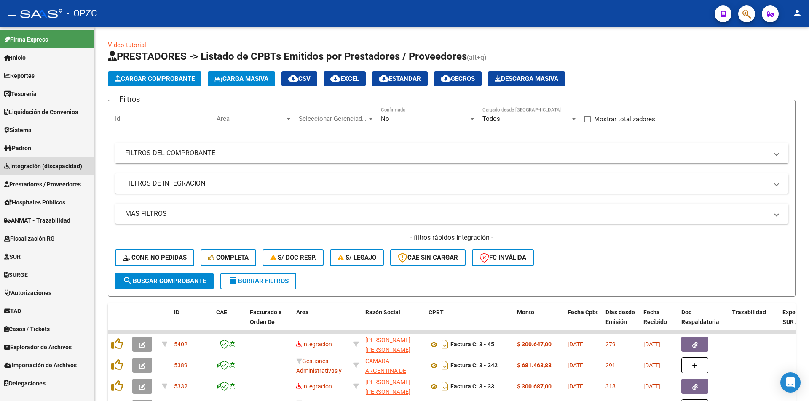
click at [50, 171] on span "Integración (discapacidad)" at bounding box center [43, 166] width 78 height 9
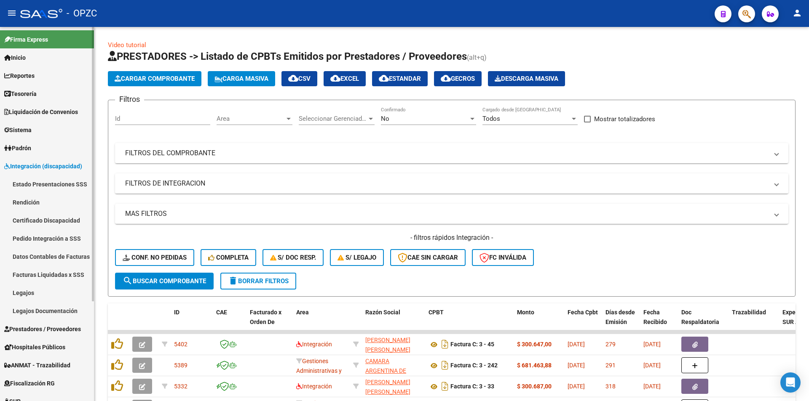
click at [40, 286] on link "Legajos" at bounding box center [47, 293] width 94 height 18
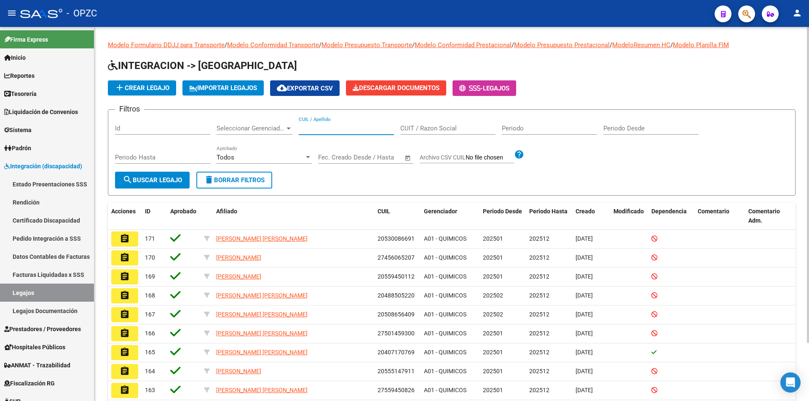
click at [313, 128] on input "CUIL / Apellido" at bounding box center [346, 129] width 95 height 8
type input "ocampo"
click at [141, 182] on span "search Buscar Legajo" at bounding box center [152, 181] width 59 height 8
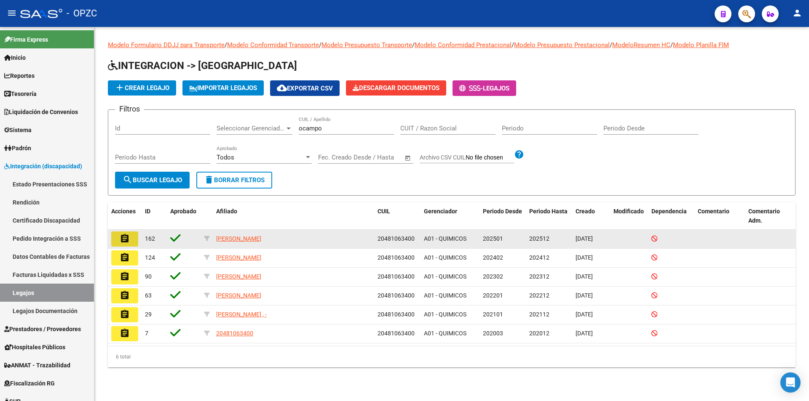
click at [126, 236] on mat-icon "assignment" at bounding box center [125, 239] width 10 height 10
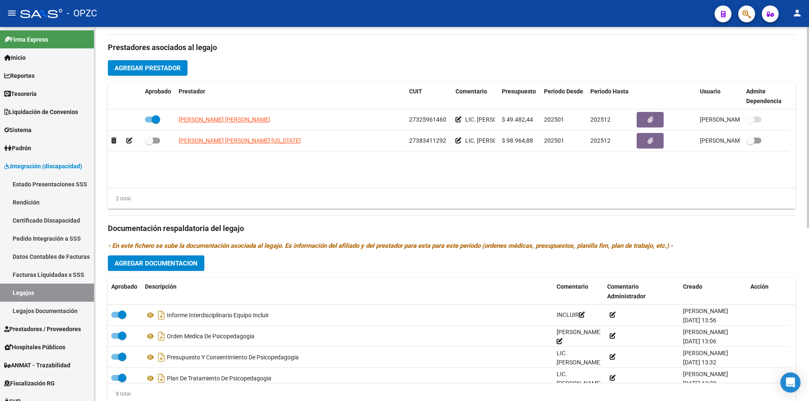
scroll to position [295, 0]
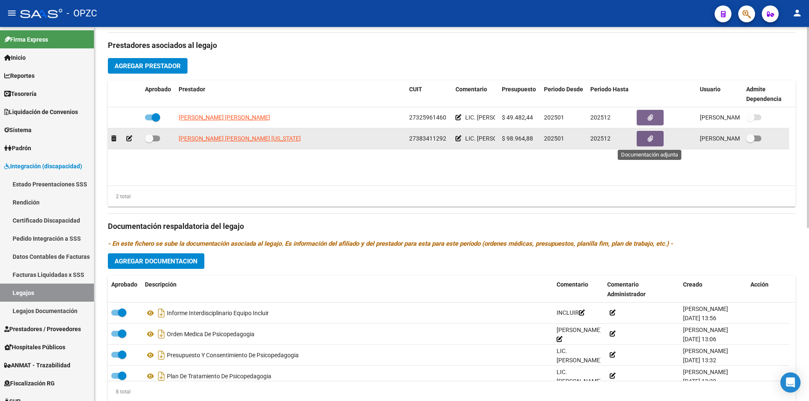
click at [647, 136] on button "button" at bounding box center [650, 139] width 27 height 16
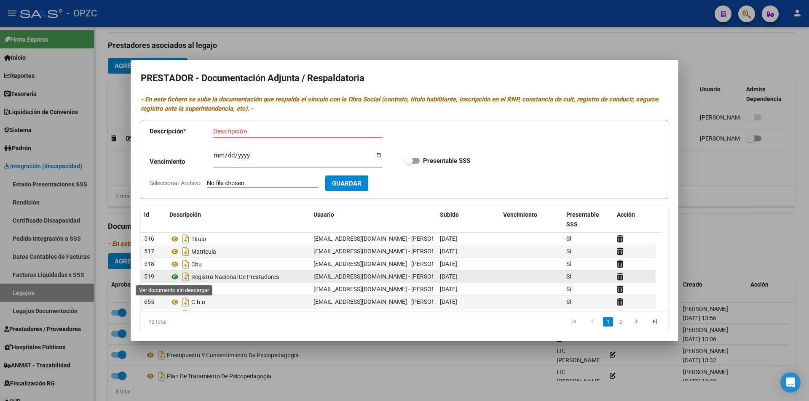
click at [177, 275] on icon at bounding box center [174, 277] width 11 height 10
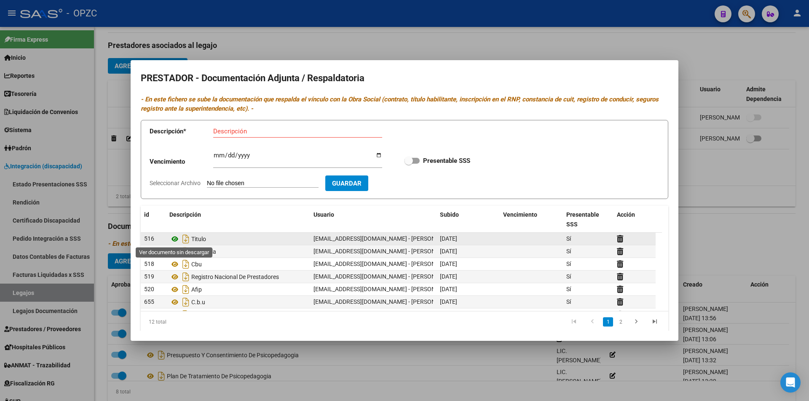
click at [177, 239] on icon at bounding box center [174, 239] width 11 height 10
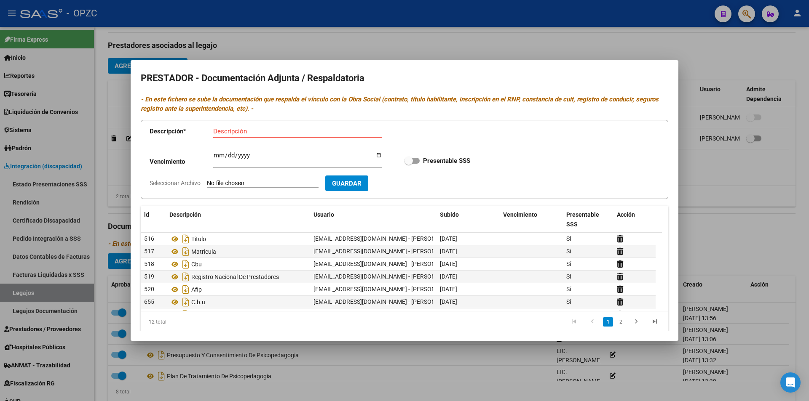
click at [329, 343] on div at bounding box center [404, 200] width 809 height 401
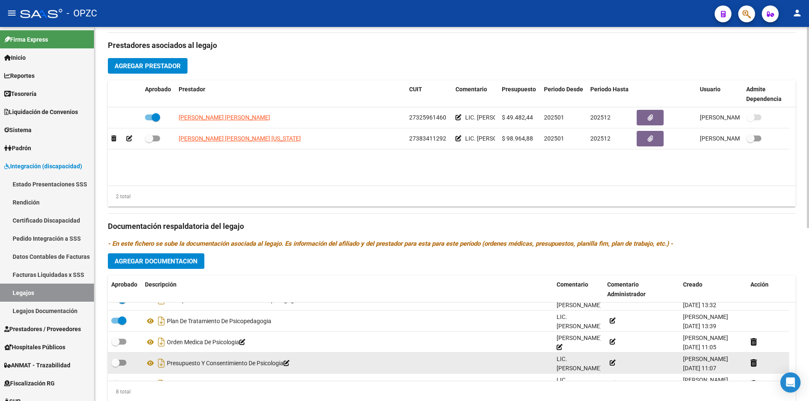
scroll to position [42, 0]
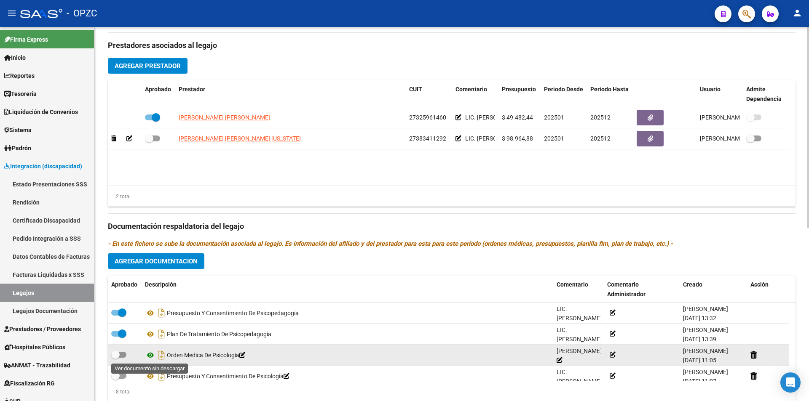
click at [150, 355] on icon at bounding box center [150, 355] width 11 height 10
click at [118, 354] on span at bounding box center [115, 355] width 8 height 8
click at [115, 358] on input "checkbox" at bounding box center [115, 358] width 0 height 0
checkbox input "true"
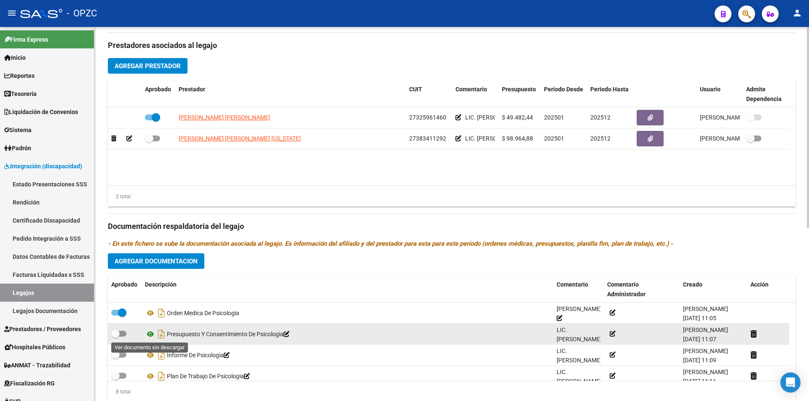
click at [149, 335] on icon at bounding box center [150, 334] width 11 height 10
click at [118, 335] on span at bounding box center [115, 334] width 8 height 8
click at [115, 337] on input "checkbox" at bounding box center [115, 337] width 0 height 0
checkbox input "true"
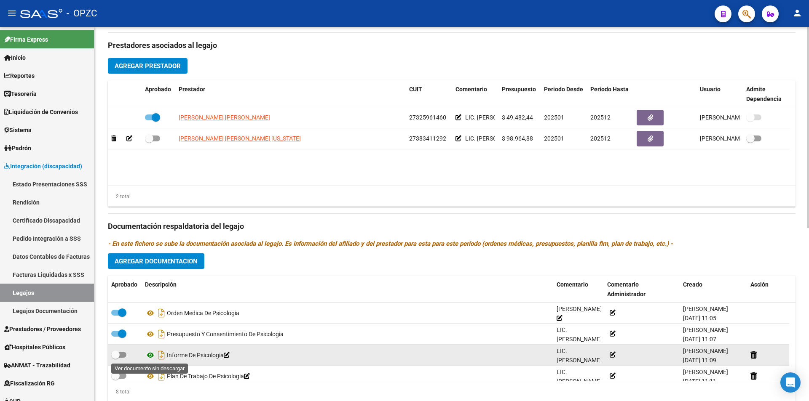
click at [150, 354] on icon at bounding box center [150, 355] width 11 height 10
click at [119, 353] on span at bounding box center [115, 355] width 8 height 8
click at [115, 358] on input "checkbox" at bounding box center [115, 358] width 0 height 0
checkbox input "true"
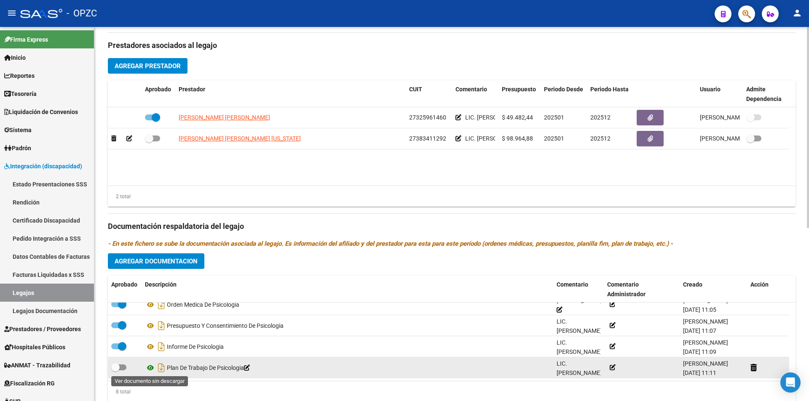
click at [152, 367] on icon at bounding box center [150, 368] width 11 height 10
click at [117, 368] on span at bounding box center [115, 368] width 8 height 8
click at [115, 371] on input "checkbox" at bounding box center [115, 371] width 0 height 0
checkbox input "true"
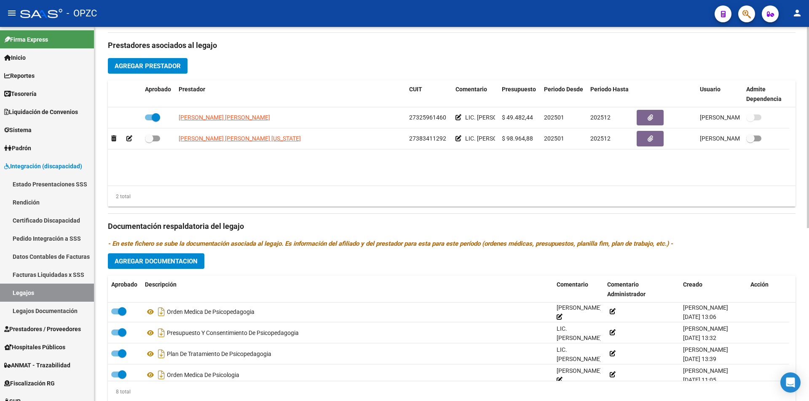
scroll to position [0, 0]
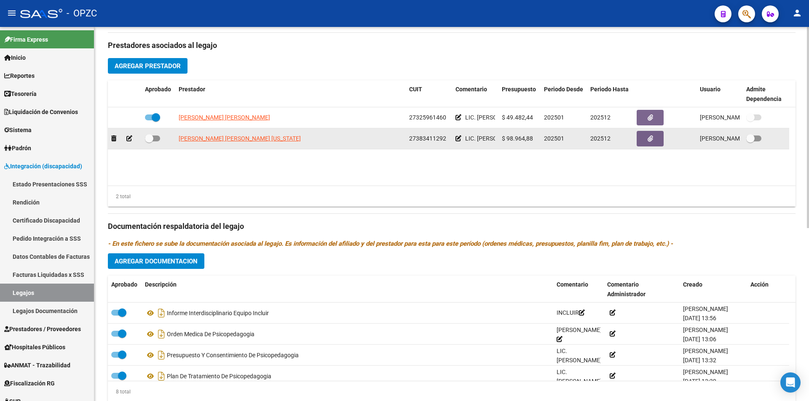
click at [129, 138] on icon at bounding box center [129, 139] width 6 height 6
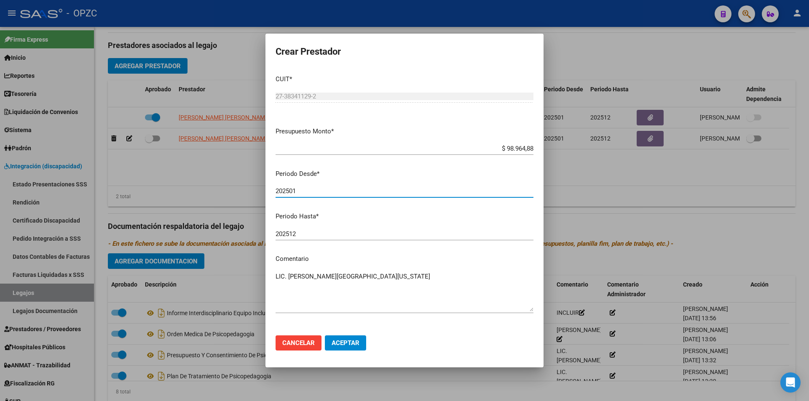
click at [296, 191] on input "202501" at bounding box center [405, 191] width 258 height 8
type input "202509"
click at [300, 344] on span "Cancelar" at bounding box center [298, 344] width 32 height 8
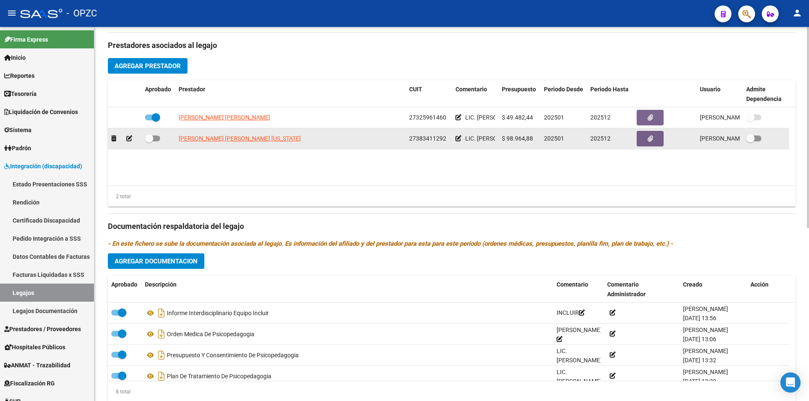
click at [128, 136] on icon at bounding box center [129, 139] width 6 height 6
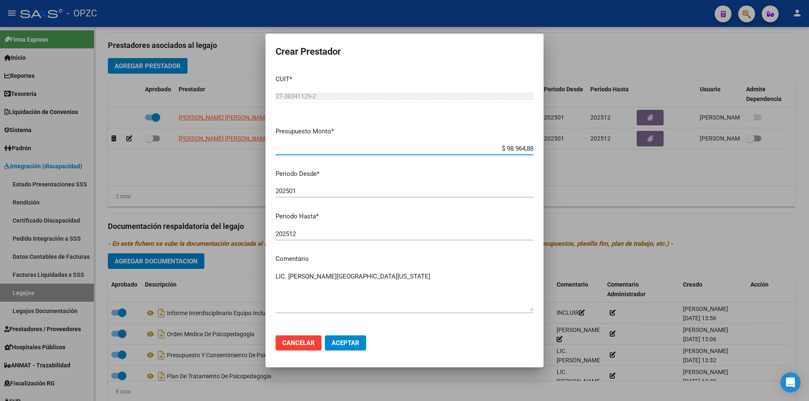
click at [290, 192] on input "202501" at bounding box center [405, 191] width 258 height 8
click at [299, 190] on input "202501" at bounding box center [405, 191] width 258 height 8
type input "202509"
click at [352, 344] on span "Aceptar" at bounding box center [346, 344] width 28 height 8
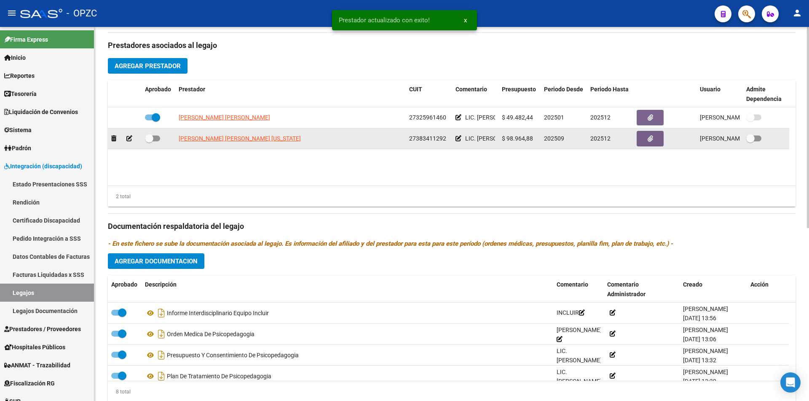
click at [153, 139] on span at bounding box center [152, 139] width 15 height 6
click at [149, 142] on input "checkbox" at bounding box center [149, 142] width 0 height 0
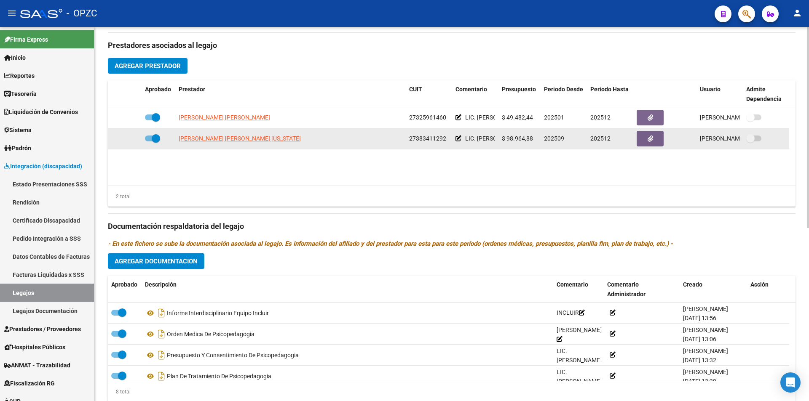
click at [157, 138] on span at bounding box center [156, 138] width 8 height 8
click at [149, 142] on input "checkbox" at bounding box center [149, 142] width 0 height 0
click at [153, 137] on span at bounding box center [152, 139] width 15 height 6
click at [149, 142] on input "checkbox" at bounding box center [149, 142] width 0 height 0
checkbox input "true"
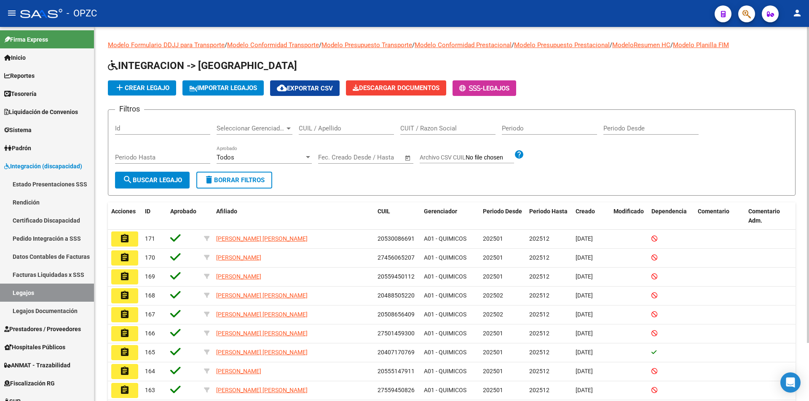
click at [345, 129] on input "CUIL / Apellido" at bounding box center [346, 129] width 95 height 8
type input "[PERSON_NAME]"
click at [161, 182] on span "search Buscar Legajo" at bounding box center [152, 181] width 59 height 8
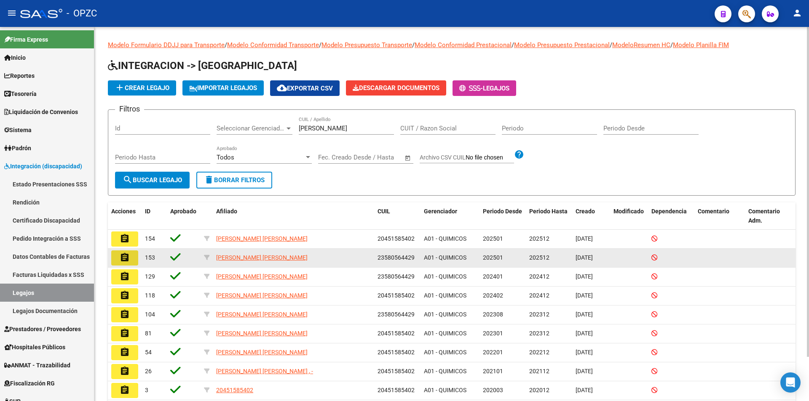
click at [124, 260] on mat-icon "assignment" at bounding box center [125, 258] width 10 height 10
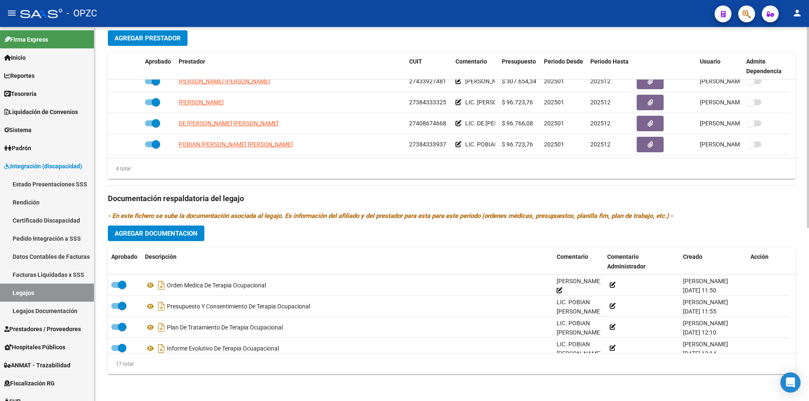
scroll to position [282, 0]
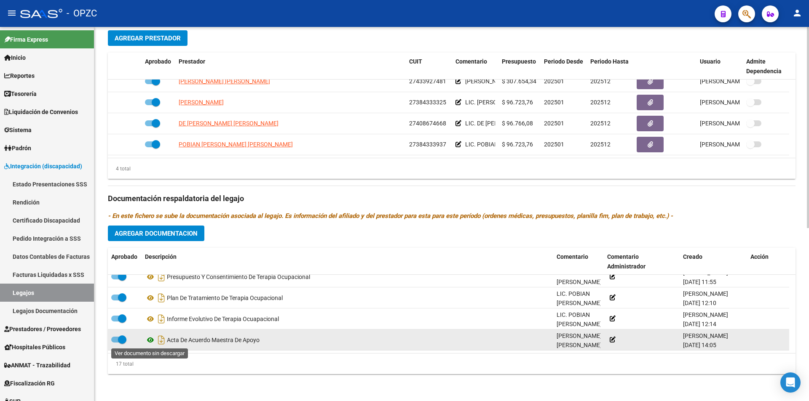
click at [150, 337] on icon at bounding box center [150, 340] width 11 height 10
